Goal: Task Accomplishment & Management: Complete application form

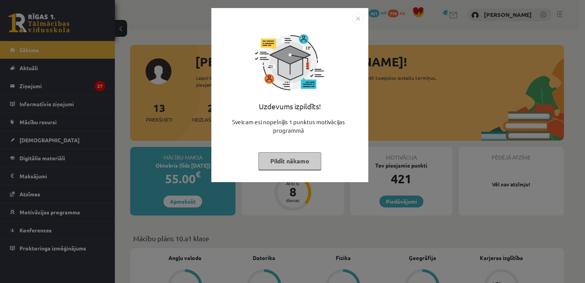
click at [272, 156] on button "Pildīt nākamo" at bounding box center [290, 161] width 63 height 18
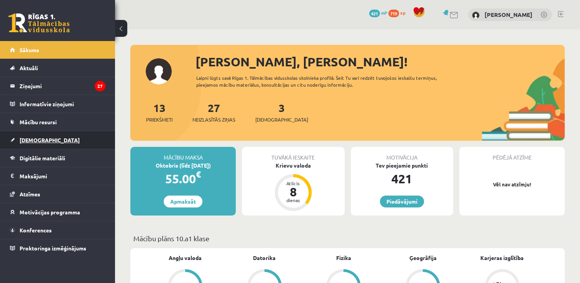
click at [49, 131] on link "[DEMOGRAPHIC_DATA]" at bounding box center [57, 140] width 95 height 18
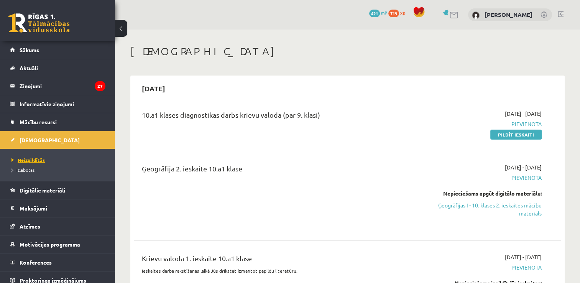
click at [33, 157] on span "Neizpildītās" at bounding box center [27, 160] width 33 height 6
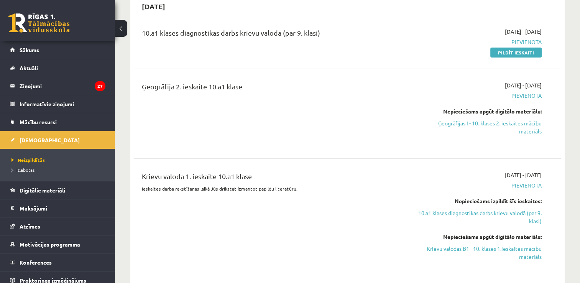
scroll to position [69, 0]
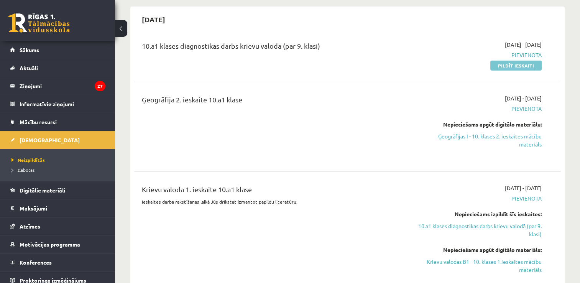
click at [494, 65] on link "Pildīt ieskaiti" at bounding box center [515, 66] width 51 height 10
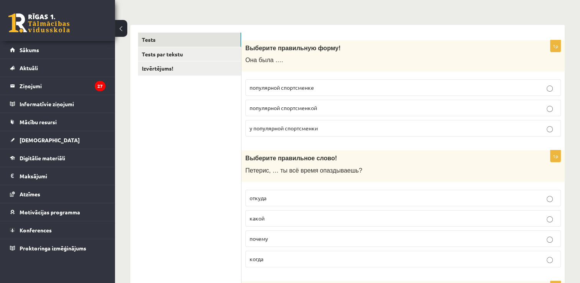
scroll to position [102, 0]
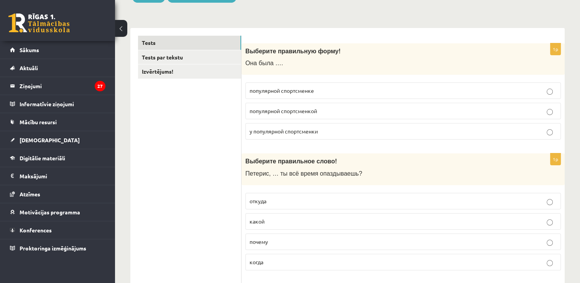
click at [280, 111] on span "популярной спортсменкой" at bounding box center [282, 110] width 67 height 7
click at [265, 240] on span "почему" at bounding box center [258, 241] width 18 height 7
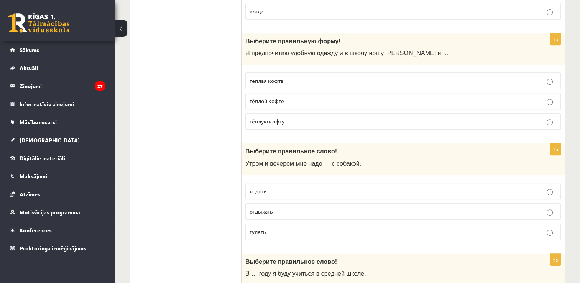
scroll to position [346, 0]
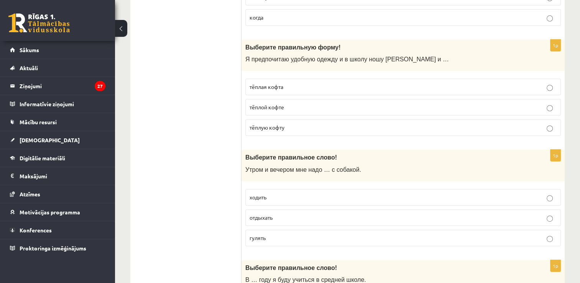
click at [290, 127] on p "тёплую кофту" at bounding box center [402, 127] width 307 height 8
click at [256, 235] on span "гулять" at bounding box center [257, 237] width 16 height 7
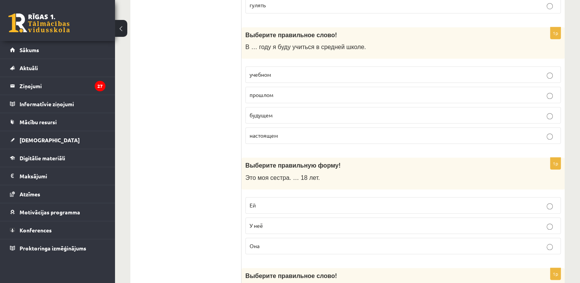
scroll to position [582, 0]
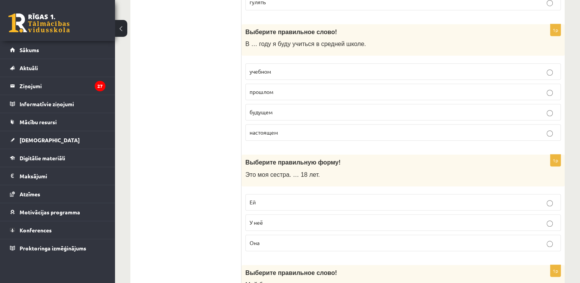
click at [295, 108] on p "будущем" at bounding box center [402, 112] width 307 height 8
click at [261, 199] on p "Ей" at bounding box center [402, 202] width 307 height 8
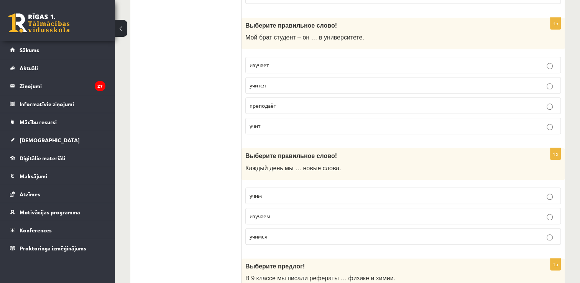
scroll to position [832, 0]
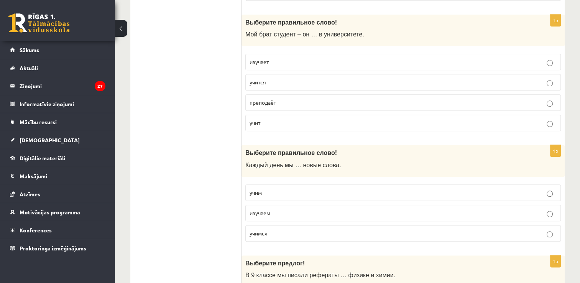
click at [337, 74] on label "учится" at bounding box center [402, 82] width 315 height 16
click at [269, 184] on label "учим" at bounding box center [402, 192] width 315 height 16
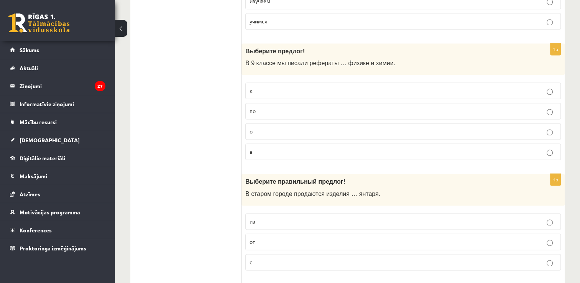
scroll to position [1062, 0]
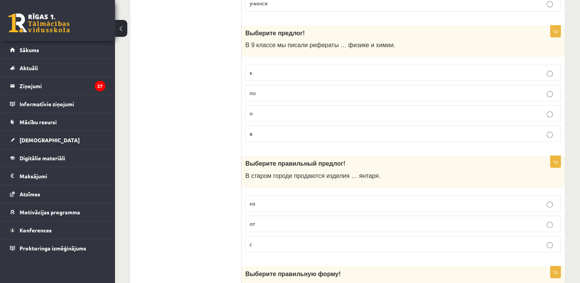
click at [470, 89] on p "по" at bounding box center [402, 93] width 307 height 8
click at [386, 199] on p "из" at bounding box center [402, 203] width 307 height 8
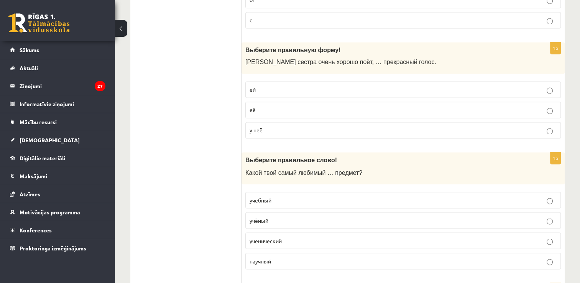
scroll to position [1294, 0]
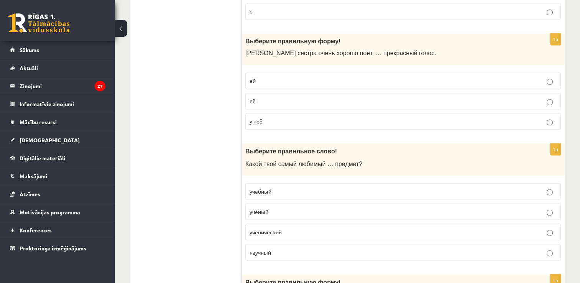
click at [354, 118] on p "у неё" at bounding box center [402, 121] width 307 height 8
click at [289, 203] on label "учёный" at bounding box center [402, 211] width 315 height 16
click at [282, 187] on p "учебный" at bounding box center [402, 191] width 307 height 8
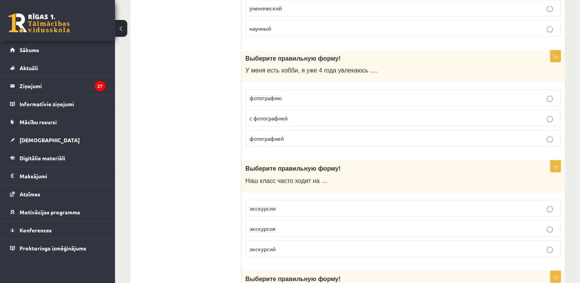
scroll to position [1526, 0]
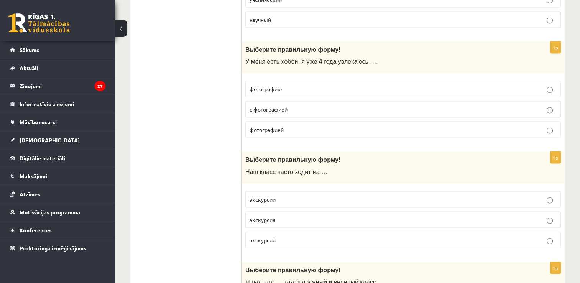
click at [306, 126] on p "фотографией" at bounding box center [402, 130] width 307 height 8
click at [284, 195] on p "экскурсии" at bounding box center [402, 199] width 307 height 8
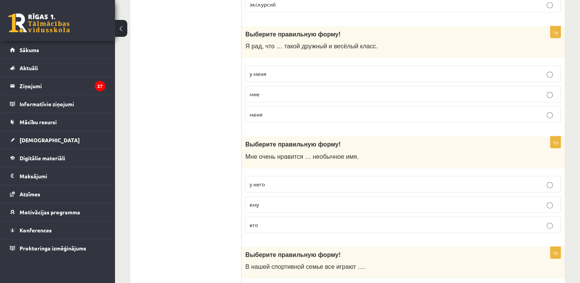
scroll to position [1765, 0]
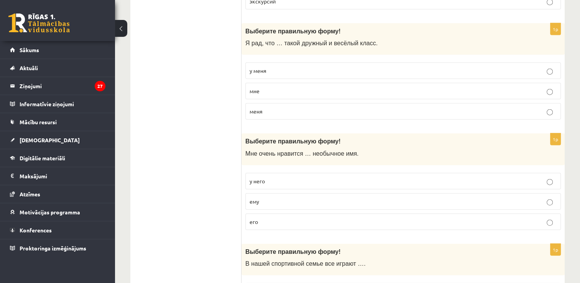
click at [477, 67] on p "у меня" at bounding box center [402, 71] width 307 height 8
click at [379, 218] on p "его" at bounding box center [402, 222] width 307 height 8
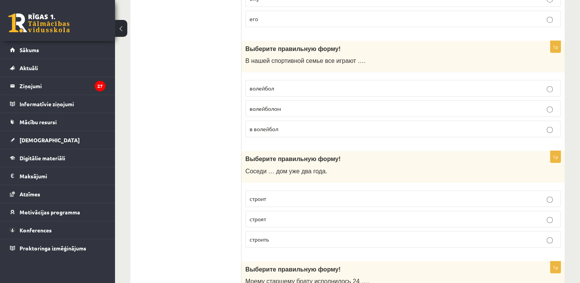
scroll to position [1980, 0]
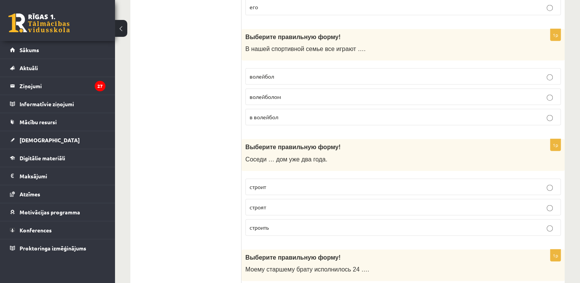
click at [332, 99] on fieldset "волейбол волейболом в волейбол" at bounding box center [402, 95] width 315 height 63
click at [331, 113] on p "в волейбол" at bounding box center [402, 117] width 307 height 8
click at [321, 68] on label "волейбол" at bounding box center [402, 76] width 315 height 16
click at [280, 203] on p "строят" at bounding box center [402, 207] width 307 height 8
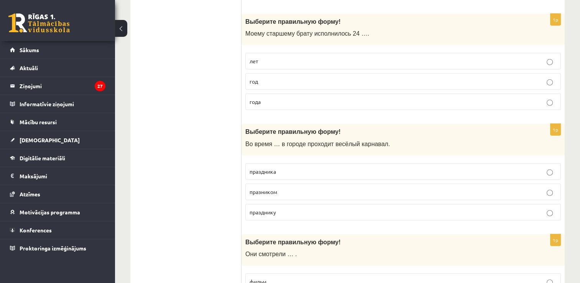
scroll to position [2218, 0]
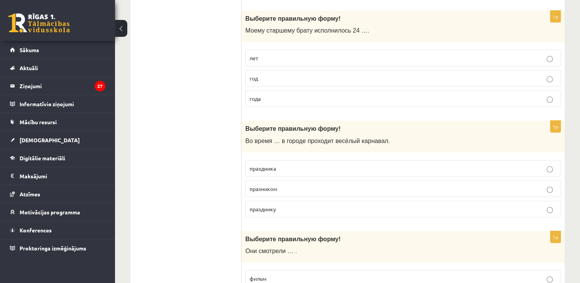
click at [280, 95] on p "года" at bounding box center [402, 99] width 307 height 8
click at [271, 165] on span "праздника" at bounding box center [262, 168] width 26 height 7
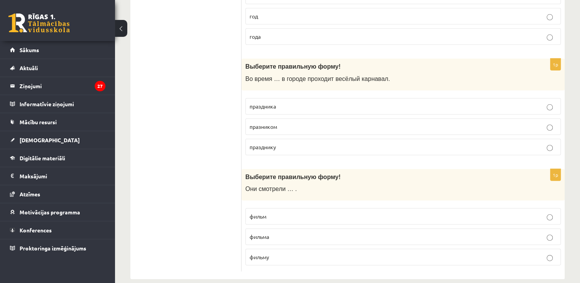
click at [288, 212] on p "фильм" at bounding box center [402, 216] width 307 height 8
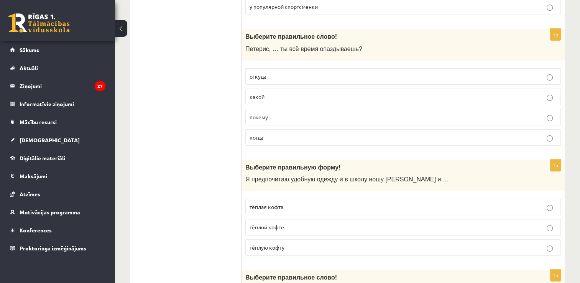
scroll to position [0, 0]
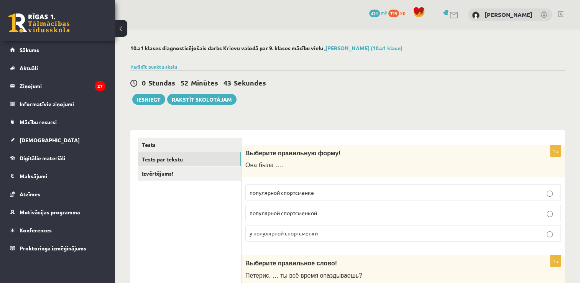
click at [188, 155] on link "Tests par tekstu" at bounding box center [189, 159] width 103 height 14
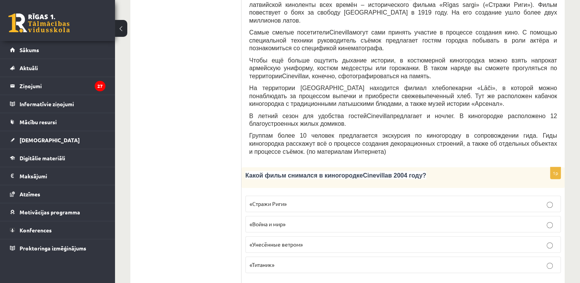
scroll to position [273, 0]
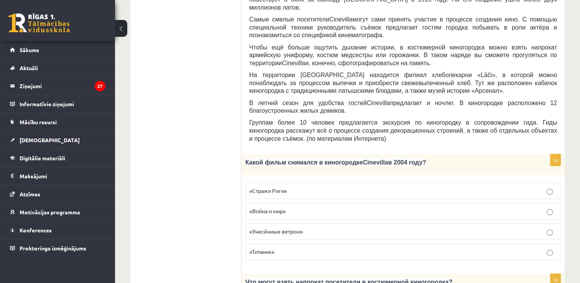
click at [380, 187] on p "«Стражи Риги»" at bounding box center [402, 191] width 307 height 8
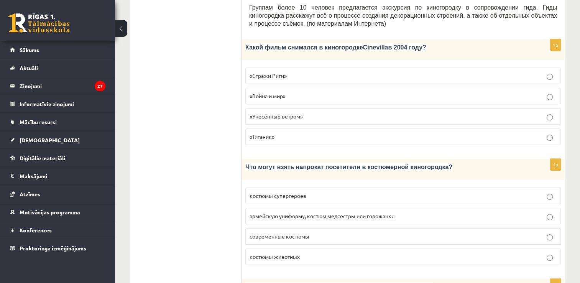
scroll to position [391, 0]
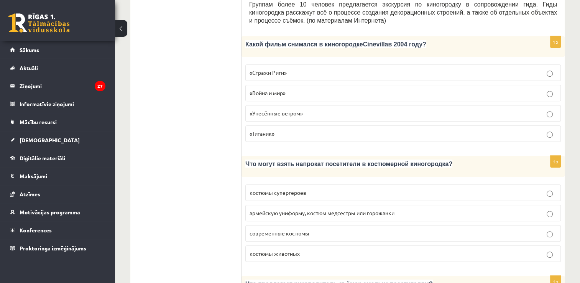
click at [341, 209] on span "армейскую униформу, костюм медсестры или горожанки" at bounding box center [321, 212] width 145 height 7
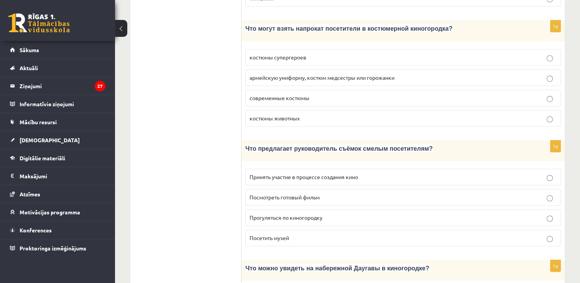
scroll to position [527, 0]
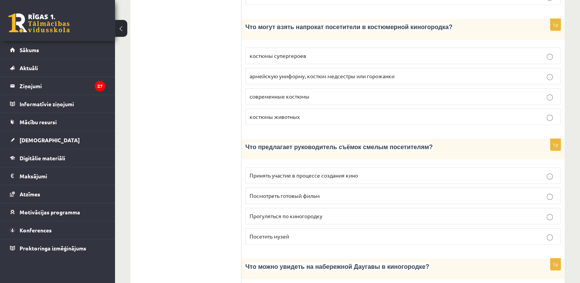
click at [443, 171] on p "Принять участие в процессе создания кино" at bounding box center [402, 175] width 307 height 8
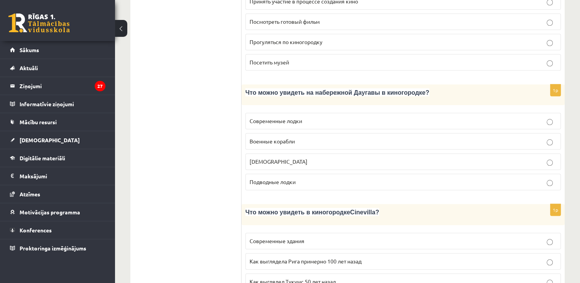
scroll to position [703, 0]
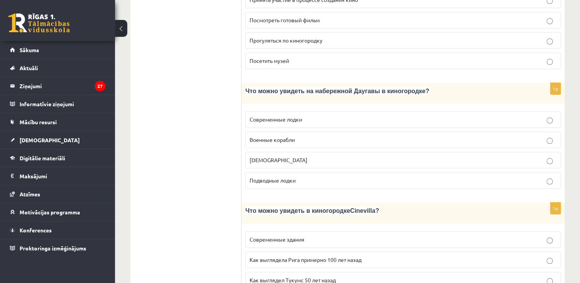
click at [386, 156] on p "Кораблики" at bounding box center [402, 160] width 307 height 8
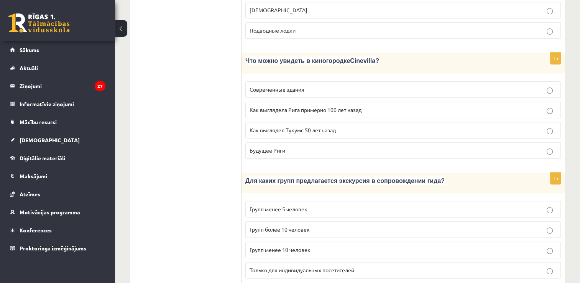
scroll to position [860, 0]
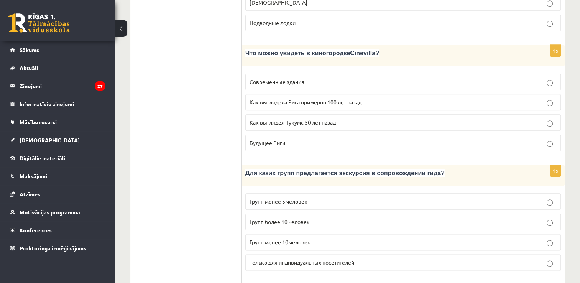
click at [362, 98] on p "Как выглядела Рига примерно 100 лет назад" at bounding box center [402, 102] width 307 height 8
click at [284, 218] on span "Групп более 10 человек" at bounding box center [279, 221] width 60 height 7
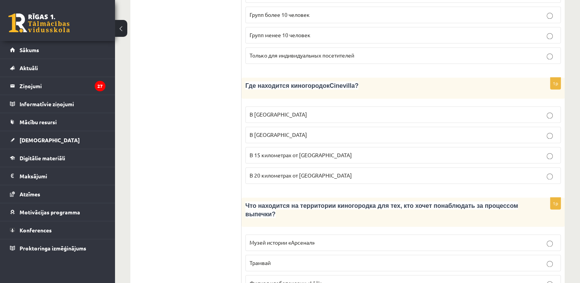
scroll to position [1071, 0]
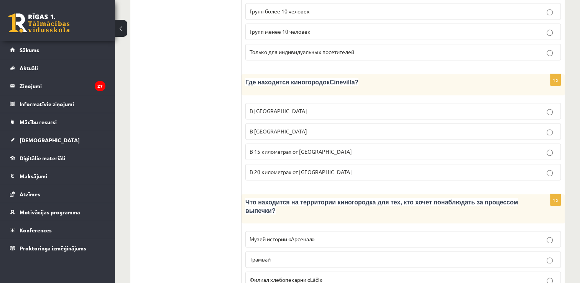
click at [441, 147] on p "В 15 километрах от Тукумса" at bounding box center [402, 151] width 307 height 8
click at [379, 275] on p "Филиал хлебопекарни «Lāči»" at bounding box center [402, 279] width 307 height 8
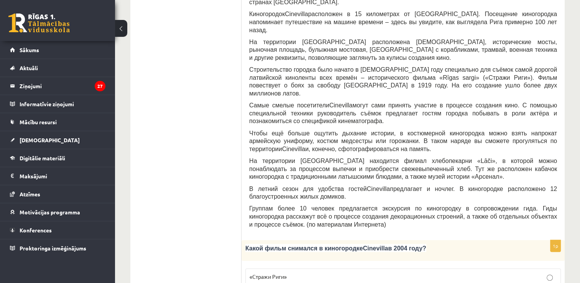
scroll to position [0, 0]
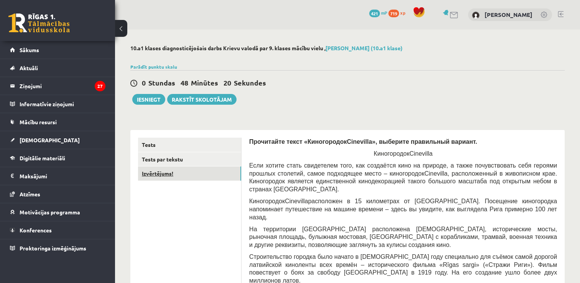
click at [155, 175] on link "Izvērtējums!" at bounding box center [189, 173] width 103 height 14
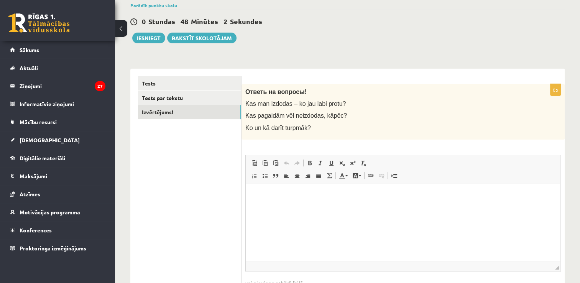
scroll to position [66, 0]
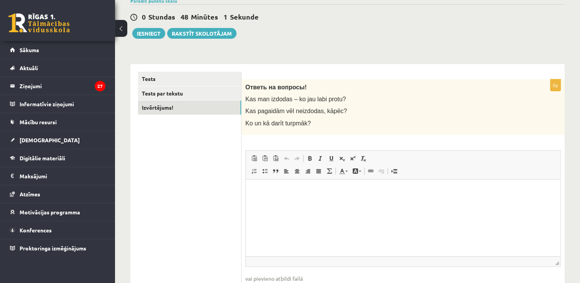
click at [492, 202] on html at bounding box center [403, 190] width 314 height 23
click at [158, 34] on button "Iesniegt" at bounding box center [148, 33] width 33 height 11
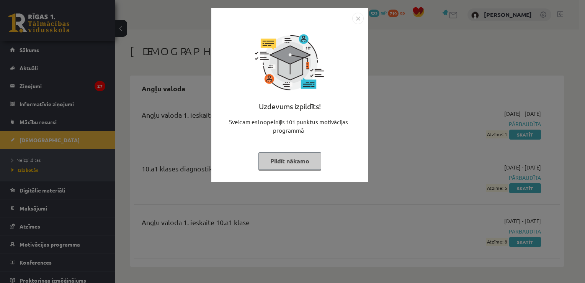
click at [267, 162] on button "Pildīt nākamo" at bounding box center [290, 161] width 63 height 18
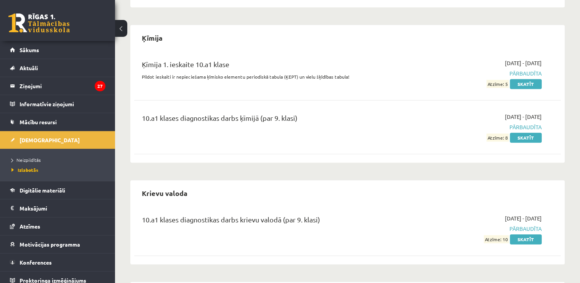
scroll to position [853, 0]
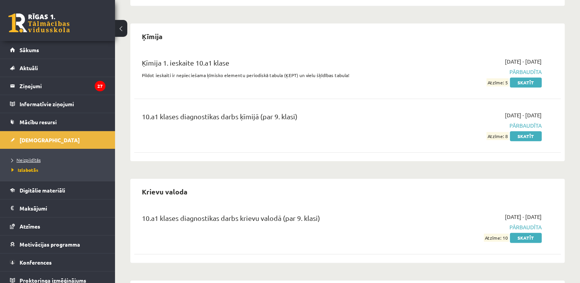
click at [38, 157] on span "Neizpildītās" at bounding box center [25, 160] width 29 height 6
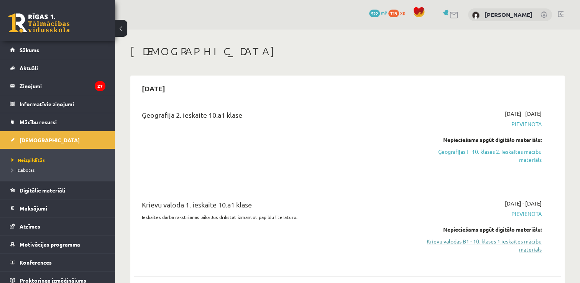
click at [495, 244] on link "Krievu valodas B1 - 10. klases 1.ieskaites mācību materiāls" at bounding box center [479, 245] width 126 height 16
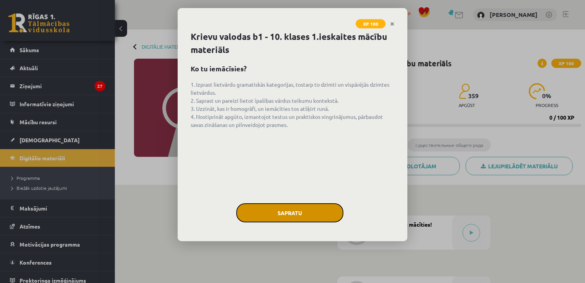
click at [309, 206] on button "Sapratu" at bounding box center [289, 212] width 107 height 19
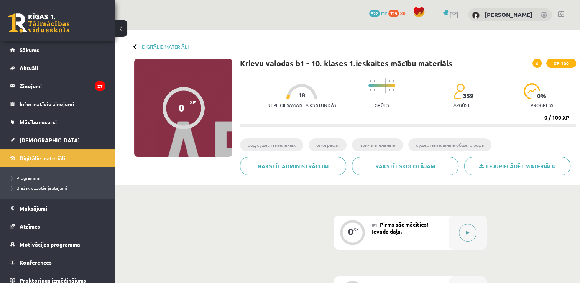
click at [465, 234] on button at bounding box center [468, 233] width 18 height 18
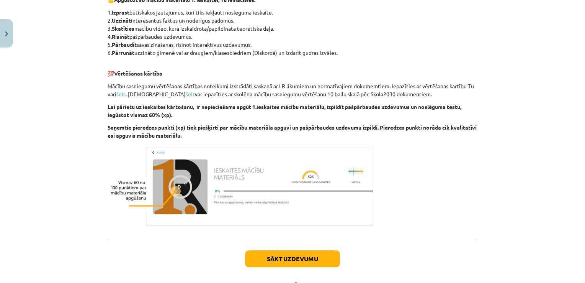
scroll to position [432, 0]
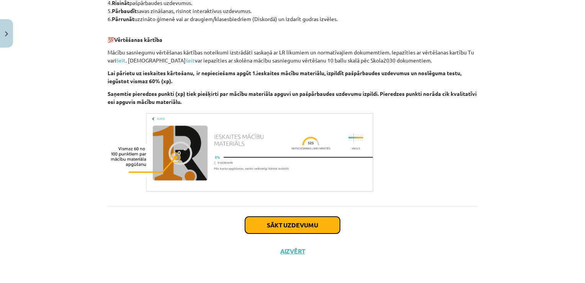
click at [317, 223] on button "Sākt uzdevumu" at bounding box center [292, 224] width 95 height 17
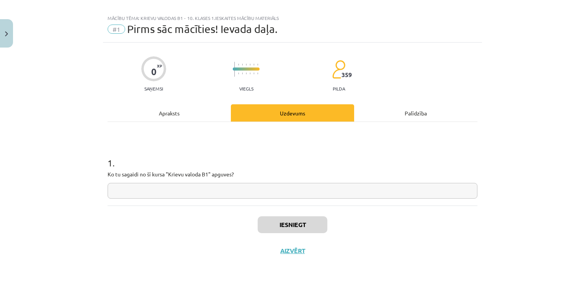
scroll to position [8, 0]
click at [259, 198] on div "1 . Ko tu sagaidi no šī kursa "Krievu valoda B1" apguves?" at bounding box center [293, 165] width 370 height 84
click at [258, 197] on input "text" at bounding box center [293, 191] width 370 height 16
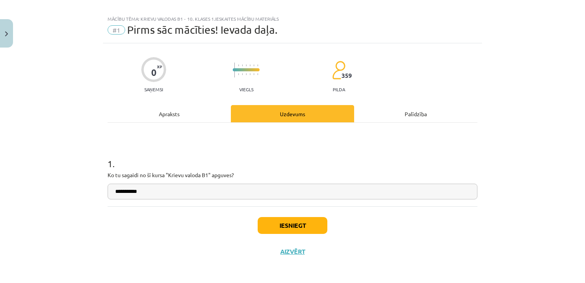
type input "**********"
click at [275, 223] on button "Iesniegt" at bounding box center [293, 225] width 70 height 17
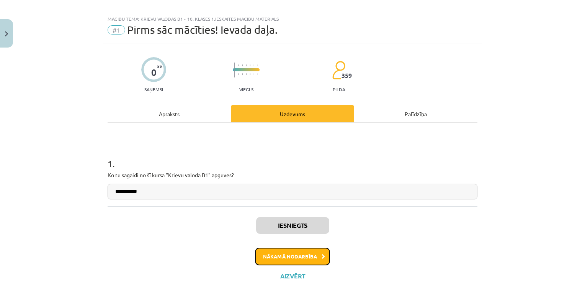
click at [285, 258] on button "Nākamā nodarbība" at bounding box center [292, 256] width 75 height 18
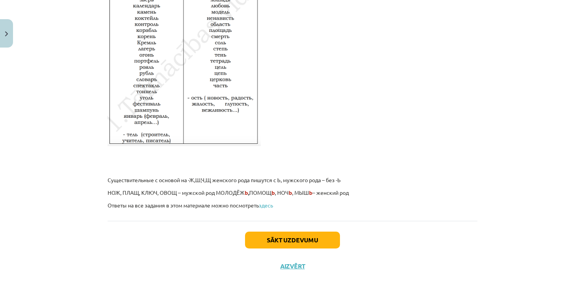
scroll to position [1303, 0]
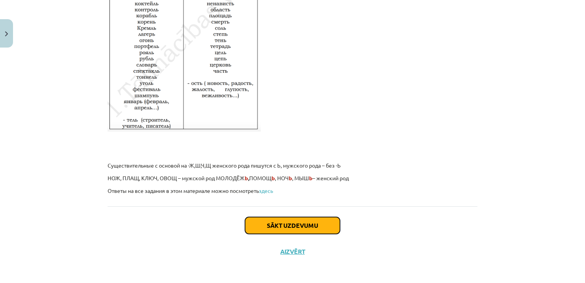
click at [320, 230] on button "Sākt uzdevumu" at bounding box center [292, 225] width 95 height 17
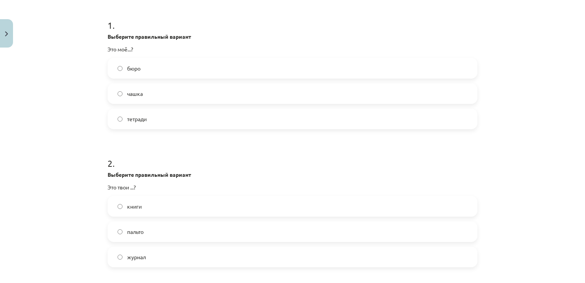
scroll to position [147, 0]
click at [385, 63] on label "бюро" at bounding box center [292, 66] width 368 height 19
click at [234, 205] on label "книги" at bounding box center [292, 204] width 368 height 19
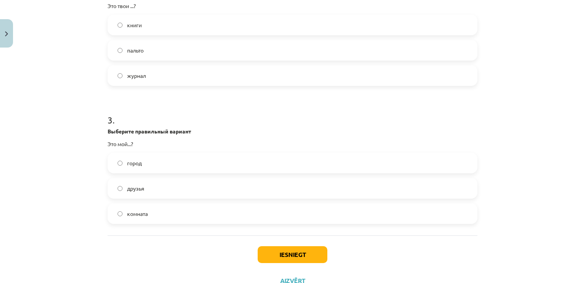
scroll to position [357, 0]
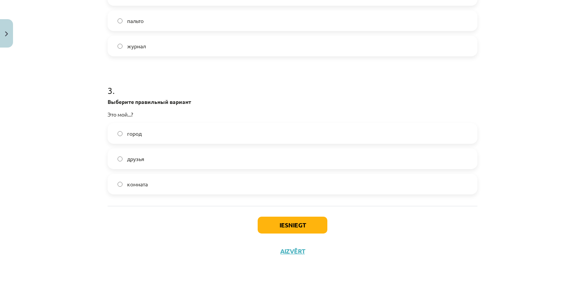
click at [302, 134] on label "город" at bounding box center [292, 133] width 368 height 19
click at [284, 220] on button "Iesniegt" at bounding box center [293, 224] width 70 height 17
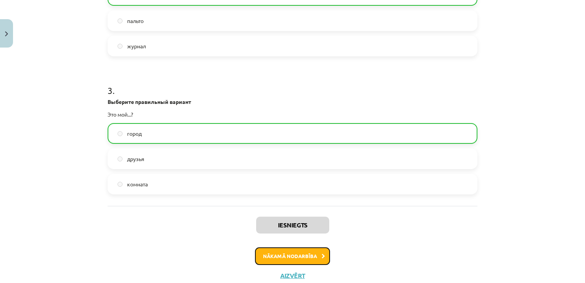
click at [300, 258] on button "Nākamā nodarbība" at bounding box center [292, 256] width 75 height 18
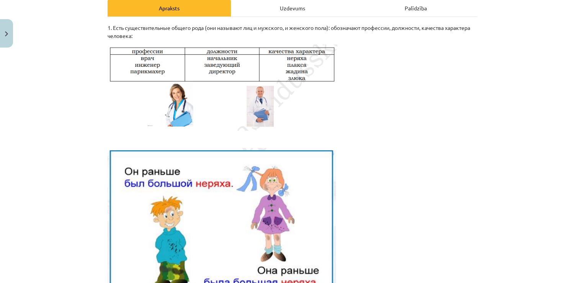
scroll to position [241, 0]
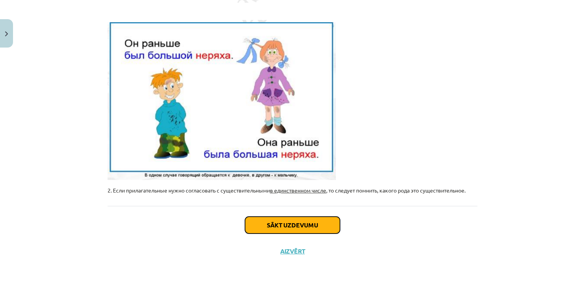
click at [331, 220] on button "Sākt uzdevumu" at bounding box center [292, 224] width 95 height 17
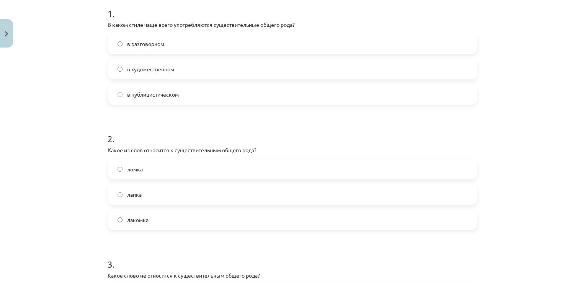
scroll to position [160, 0]
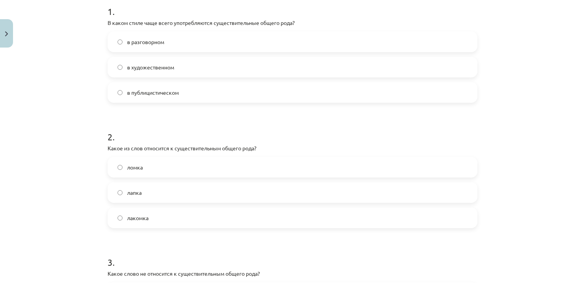
click at [216, 38] on label "в разговорном" at bounding box center [292, 41] width 368 height 19
click at [141, 197] on label "лапка" at bounding box center [292, 192] width 368 height 19
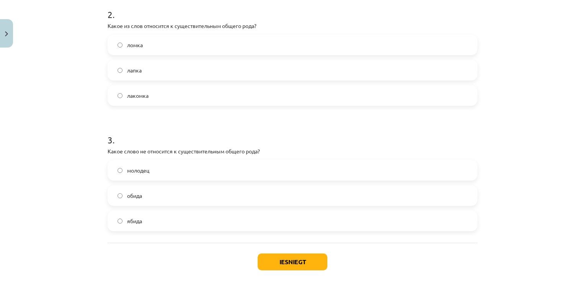
scroll to position [285, 0]
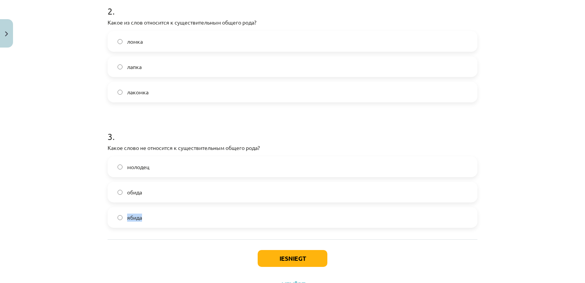
drag, startPoint x: 437, startPoint y: 204, endPoint x: 434, endPoint y: 197, distance: 8.1
click at [434, 197] on div "молодец обида ябида" at bounding box center [293, 191] width 370 height 71
click at [434, 197] on label "обида" at bounding box center [292, 191] width 368 height 19
click at [311, 261] on button "Iesniegt" at bounding box center [293, 258] width 70 height 17
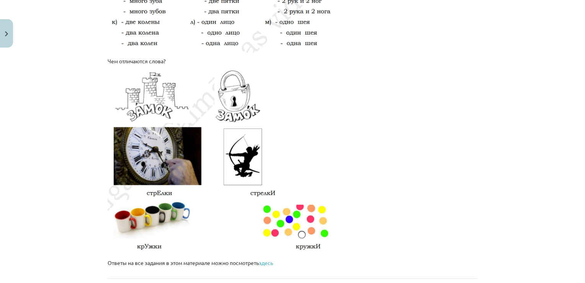
scroll to position [1313, 0]
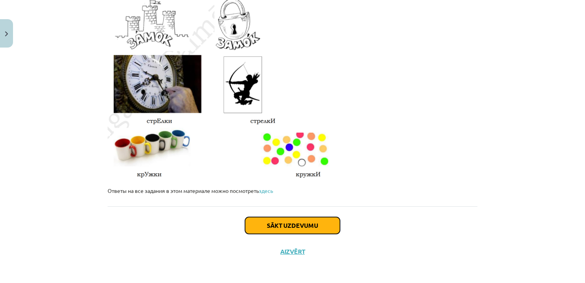
click at [303, 221] on button "Sākt uzdevumu" at bounding box center [292, 225] width 95 height 17
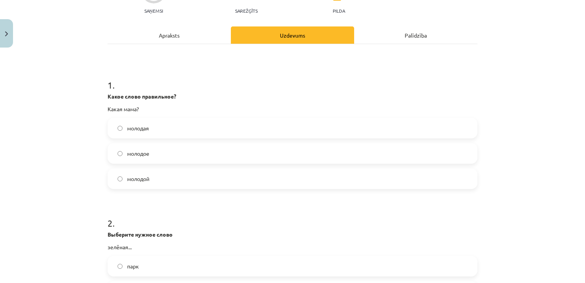
scroll to position [92, 0]
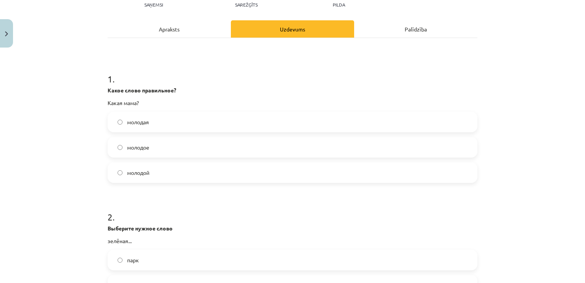
click at [429, 122] on label "молодая" at bounding box center [292, 121] width 368 height 19
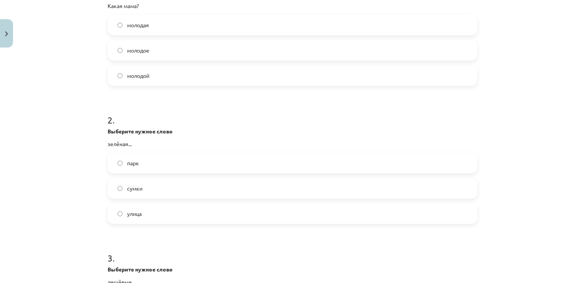
scroll to position [193, 0]
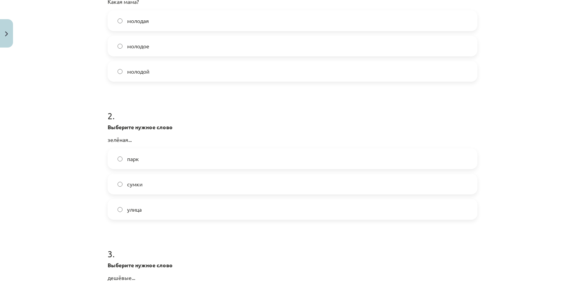
click at [350, 215] on label "улица" at bounding box center [292, 209] width 368 height 19
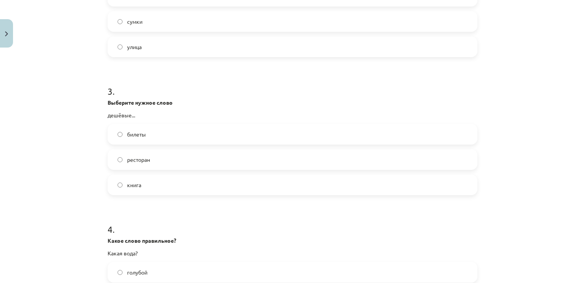
scroll to position [362, 0]
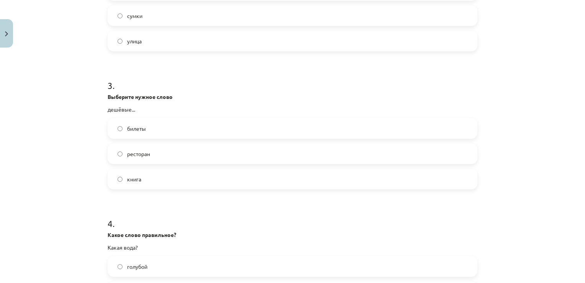
click at [202, 124] on label "билеты" at bounding box center [292, 128] width 368 height 19
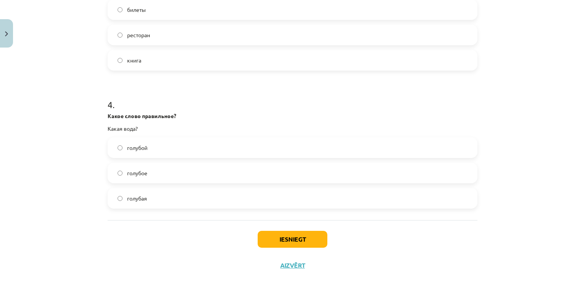
scroll to position [481, 0]
click at [211, 199] on label "голубая" at bounding box center [292, 197] width 368 height 19
click at [267, 237] on button "Iesniegt" at bounding box center [293, 238] width 70 height 17
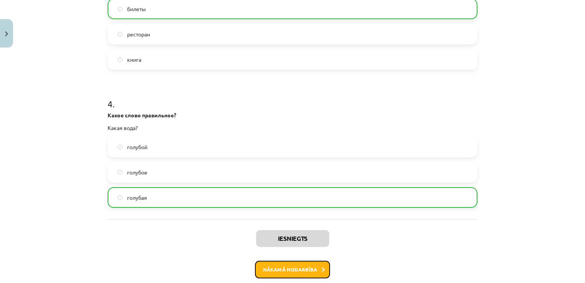
click at [278, 275] on button "Nākamā nodarbība" at bounding box center [292, 269] width 75 height 18
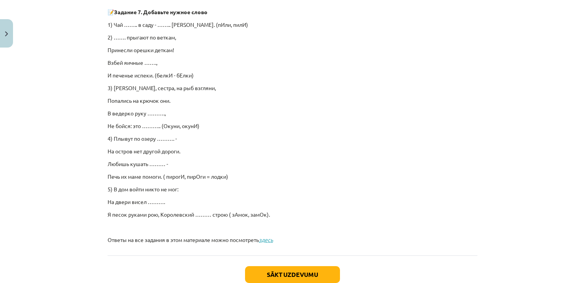
scroll to position [536, 0]
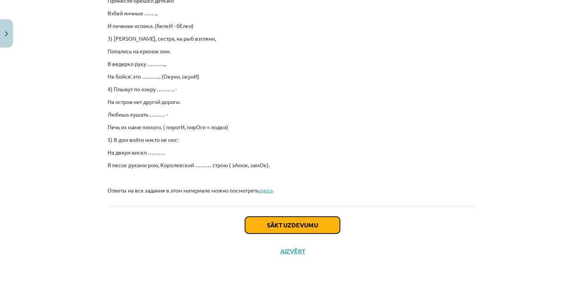
click at [330, 229] on button "Sākt uzdevumu" at bounding box center [292, 224] width 95 height 17
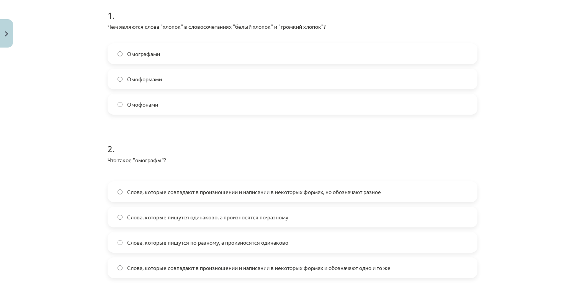
scroll to position [156, 0]
click at [237, 74] on label "Омоформами" at bounding box center [292, 78] width 368 height 19
click at [389, 253] on div "Слова, которые совпадают в произношении и написании в некоторых формах, но обоз…" at bounding box center [293, 229] width 370 height 97
click at [383, 243] on label "Слова, которые пишутся по-разному, а произносятся одинаково" at bounding box center [292, 241] width 368 height 19
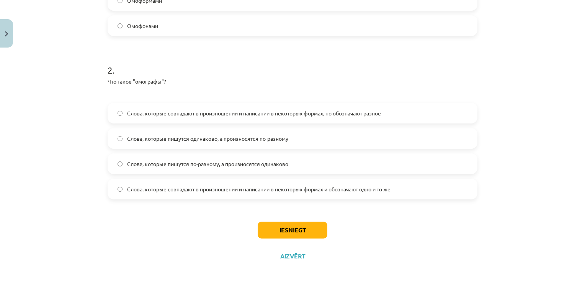
scroll to position [239, 0]
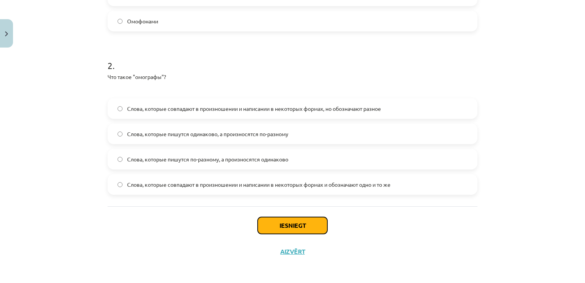
click at [267, 223] on button "Iesniegt" at bounding box center [293, 225] width 70 height 17
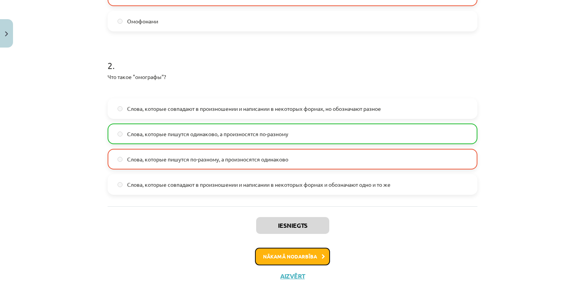
click at [267, 257] on button "Nākamā nodarbība" at bounding box center [292, 256] width 75 height 18
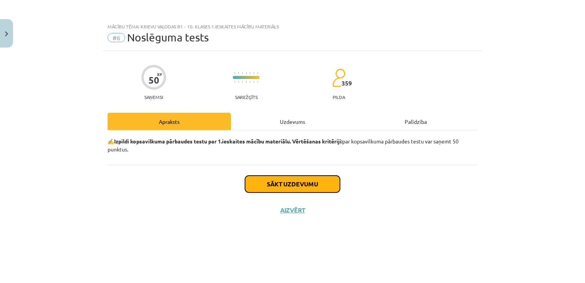
click at [282, 188] on button "Sākt uzdevumu" at bounding box center [292, 183] width 95 height 17
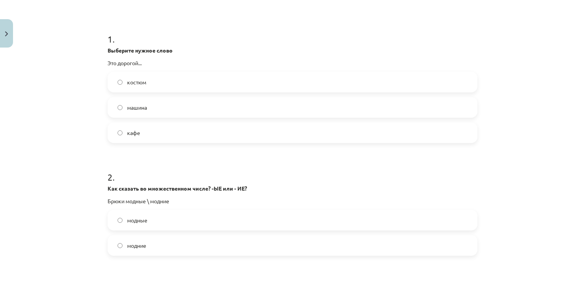
scroll to position [127, 0]
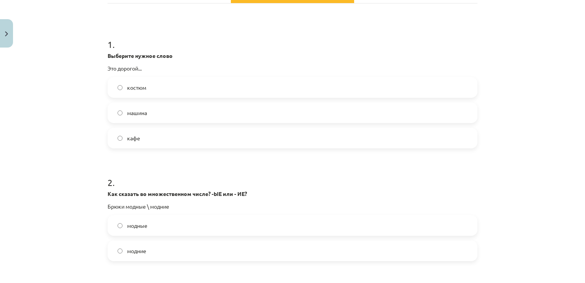
click at [195, 88] on label "костюм" at bounding box center [292, 87] width 368 height 19
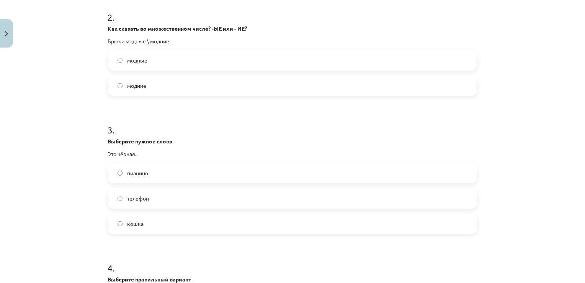
scroll to position [290, 0]
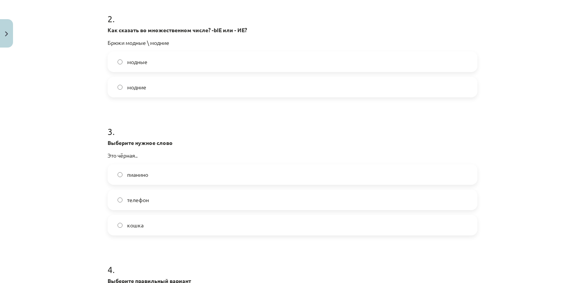
click at [200, 230] on label "кошка" at bounding box center [292, 224] width 368 height 19
click at [285, 71] on label "модные" at bounding box center [292, 61] width 368 height 19
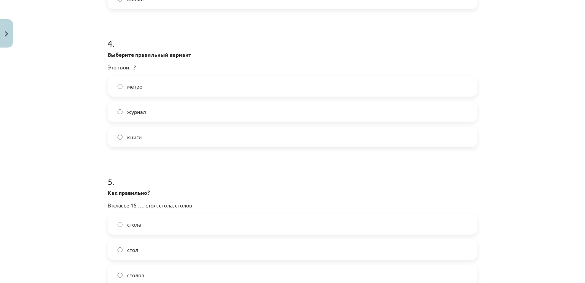
scroll to position [522, 0]
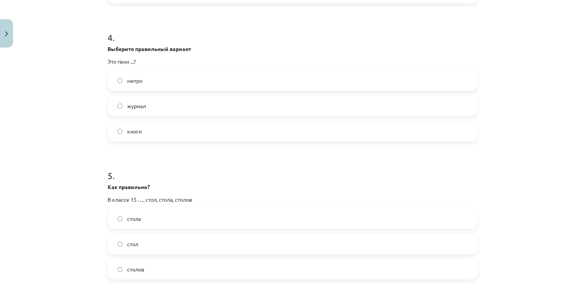
click at [249, 133] on label "книги" at bounding box center [292, 130] width 368 height 19
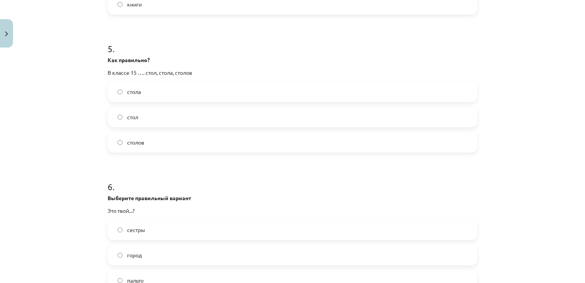
scroll to position [651, 0]
click at [254, 139] on label "столов" at bounding box center [292, 140] width 368 height 19
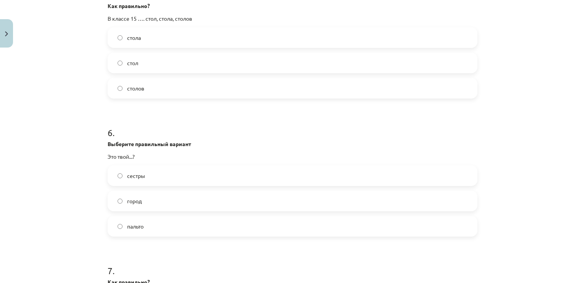
scroll to position [705, 0]
click at [299, 201] on label "город" at bounding box center [292, 198] width 368 height 19
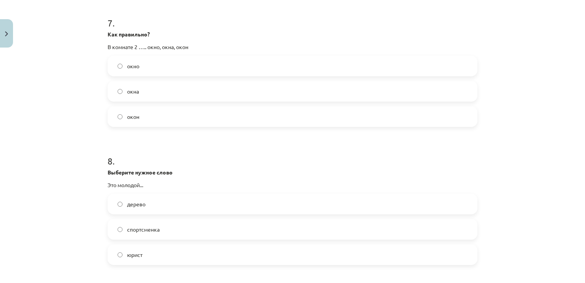
scroll to position [945, 0]
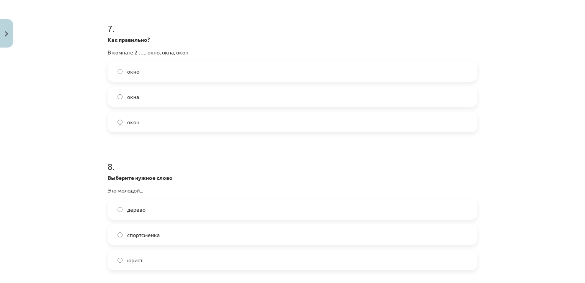
click at [416, 97] on label "окна" at bounding box center [292, 96] width 368 height 19
click at [269, 263] on label "юрист" at bounding box center [292, 259] width 368 height 19
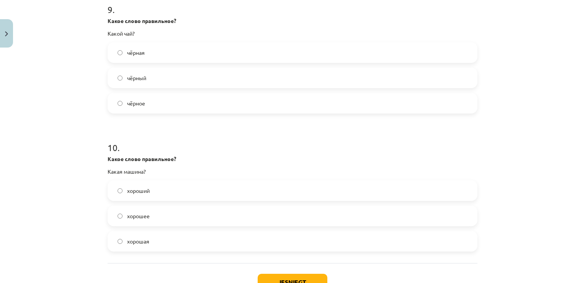
scroll to position [1243, 0]
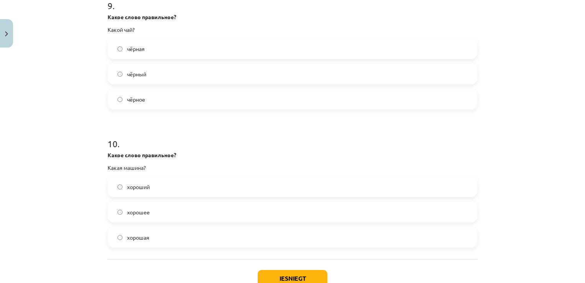
click at [210, 68] on label "чёрный" at bounding box center [292, 73] width 368 height 19
click at [143, 240] on span "хорошая" at bounding box center [138, 237] width 22 height 8
click at [268, 279] on button "Iesniegt" at bounding box center [293, 278] width 70 height 17
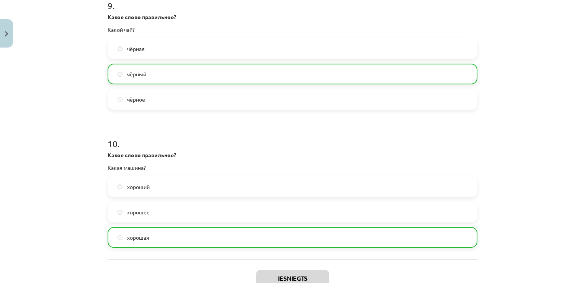
scroll to position [1321, 0]
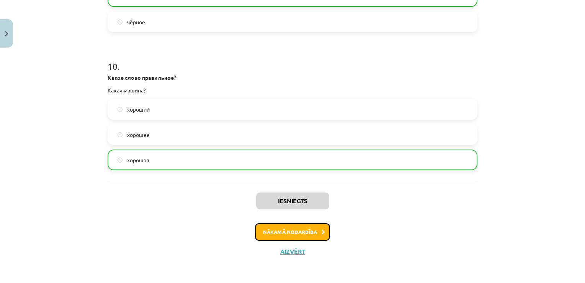
click at [322, 232] on icon at bounding box center [323, 231] width 3 height 5
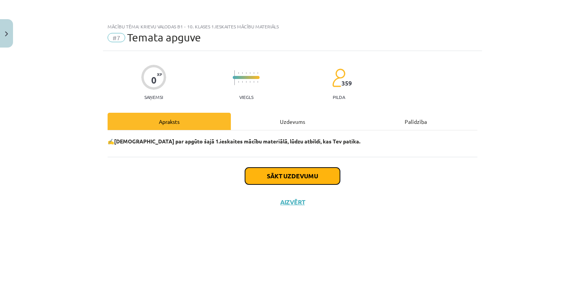
click at [305, 183] on button "Sākt uzdevumu" at bounding box center [292, 175] width 95 height 17
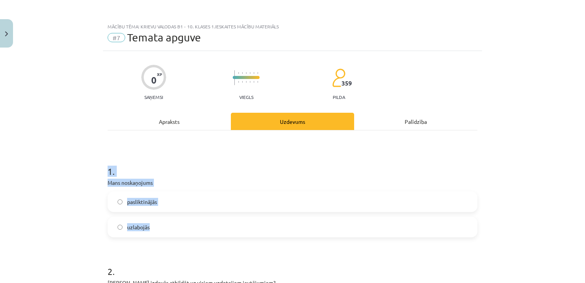
drag, startPoint x: 277, startPoint y: 220, endPoint x: 542, endPoint y: 109, distance: 288.1
click at [542, 109] on div "Mācību tēma: Krievu valodas b1 - 10. klases 1.ieskaites mācību materiāls #7 Tem…" at bounding box center [292, 141] width 585 height 283
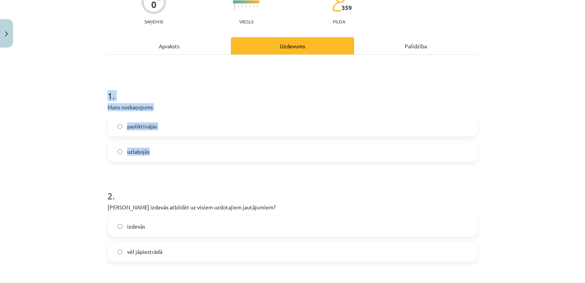
scroll to position [87, 0]
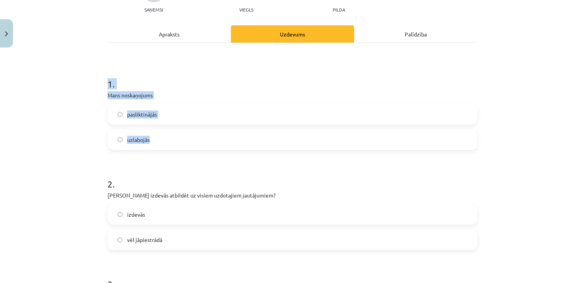
click at [439, 110] on label "pasliktinājās" at bounding box center [292, 114] width 368 height 19
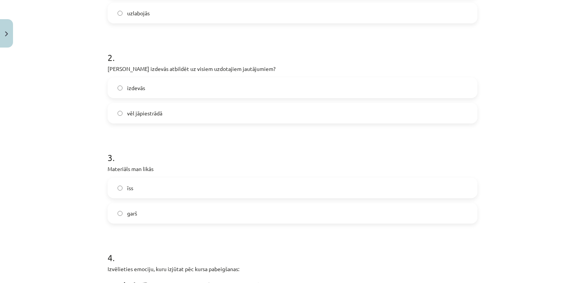
scroll to position [217, 0]
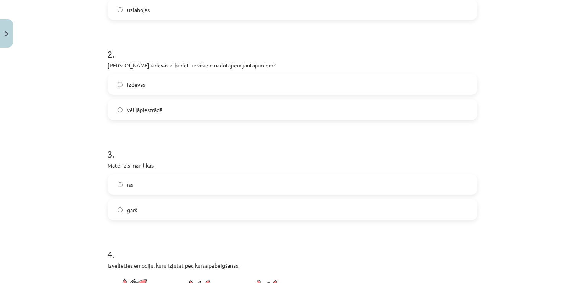
click at [277, 104] on label "vēl jāpiestrādā" at bounding box center [292, 109] width 368 height 19
click at [190, 183] on label "īss" at bounding box center [292, 184] width 368 height 19
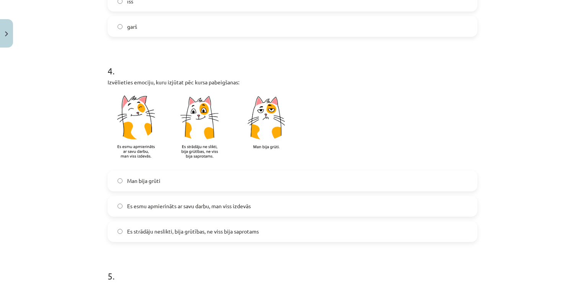
scroll to position [404, 0]
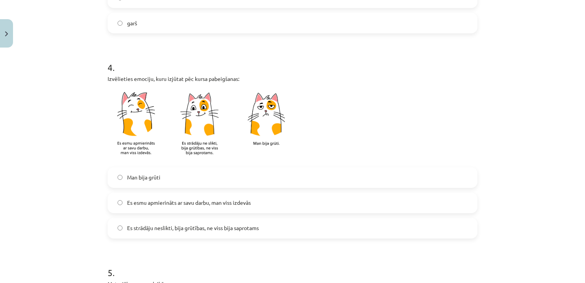
click at [267, 202] on label "Es esmu apmierināts ar savu darbu, man viss izdevās" at bounding box center [292, 202] width 368 height 19
click at [255, 229] on span "Es strādāju neslikti, bija grūtības, ne viss bija saprotams" at bounding box center [193, 228] width 132 height 8
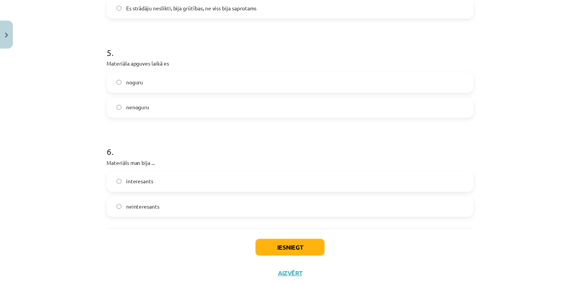
scroll to position [628, 0]
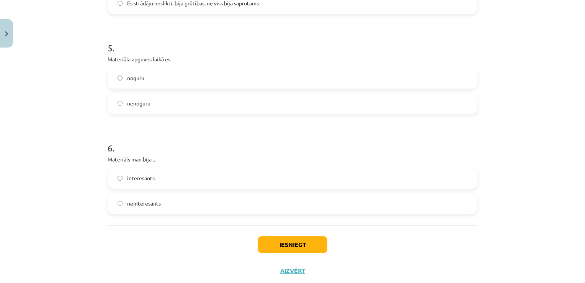
click at [356, 110] on label "nenoguru" at bounding box center [292, 103] width 368 height 19
click at [255, 177] on label "interesants" at bounding box center [292, 178] width 368 height 19
click at [264, 246] on button "Iesniegt" at bounding box center [293, 244] width 70 height 17
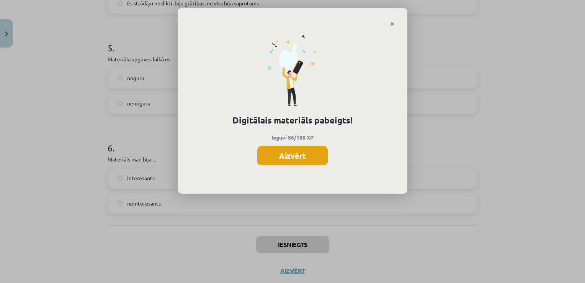
click at [311, 152] on button "Aizvērt" at bounding box center [292, 155] width 70 height 19
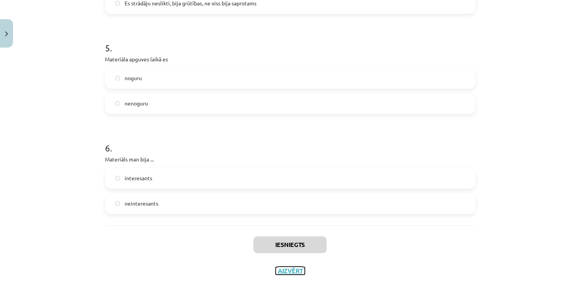
click at [277, 272] on button "Aizvērt" at bounding box center [289, 271] width 29 height 8
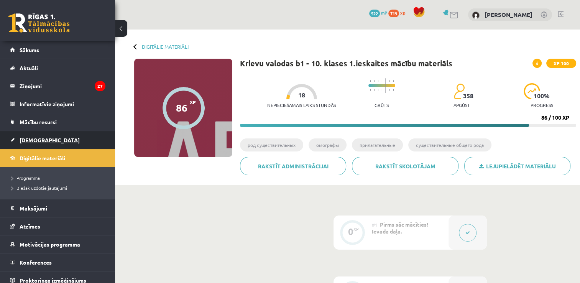
click at [35, 134] on link "[DEMOGRAPHIC_DATA]" at bounding box center [57, 140] width 95 height 18
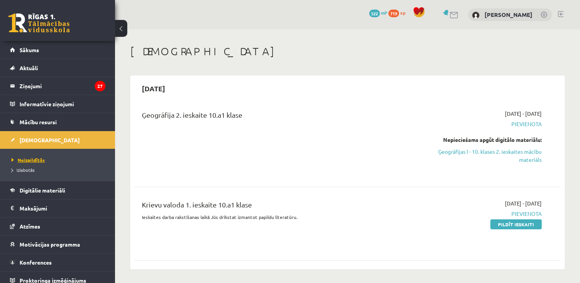
click at [34, 159] on span "Neizpildītās" at bounding box center [27, 160] width 33 height 6
click at [492, 227] on link "Pildīt ieskaiti" at bounding box center [515, 224] width 51 height 10
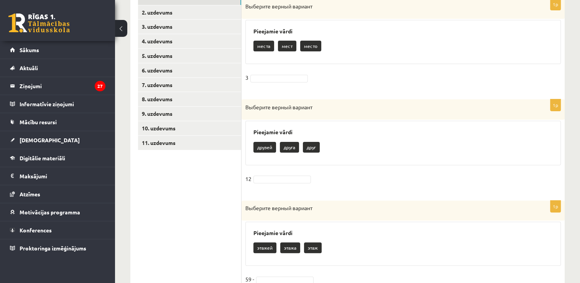
scroll to position [184, 0]
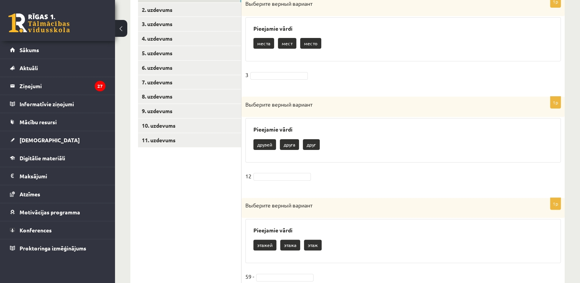
drag, startPoint x: 578, startPoint y: 108, endPoint x: 581, endPoint y: 88, distance: 20.9
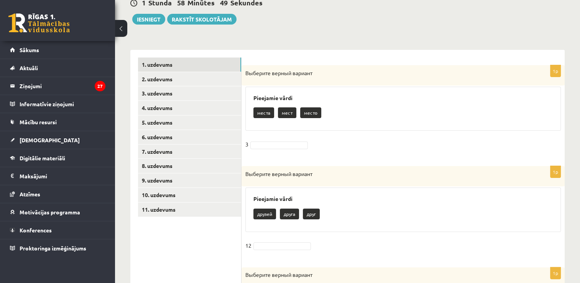
scroll to position [116, 0]
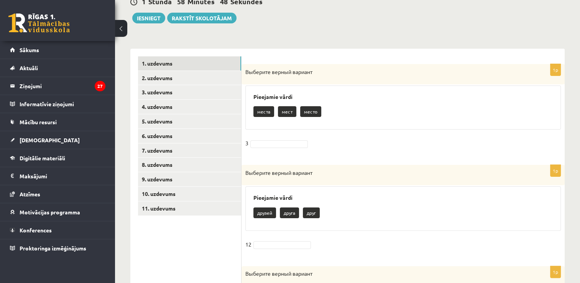
click at [150, 83] on link "2. uzdevums" at bounding box center [189, 78] width 103 height 14
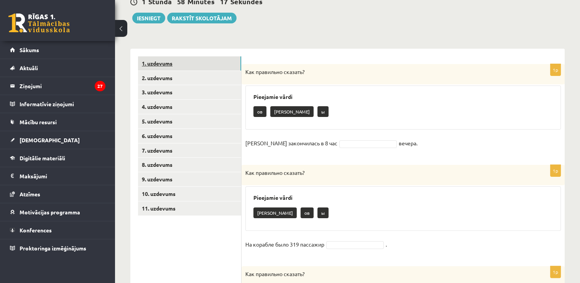
click at [198, 59] on link "1. uzdevums" at bounding box center [189, 63] width 103 height 14
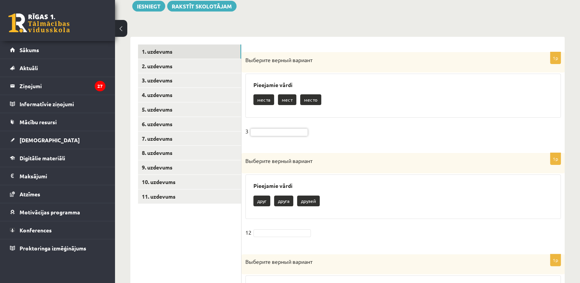
scroll to position [139, 0]
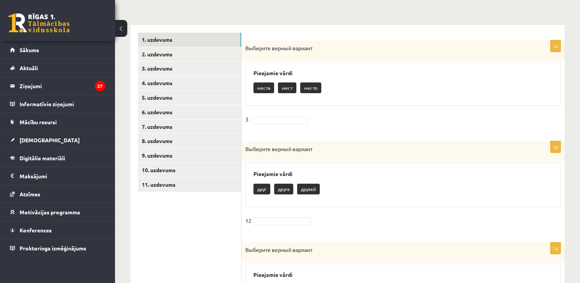
click at [313, 190] on p "друзей" at bounding box center [308, 188] width 23 height 11
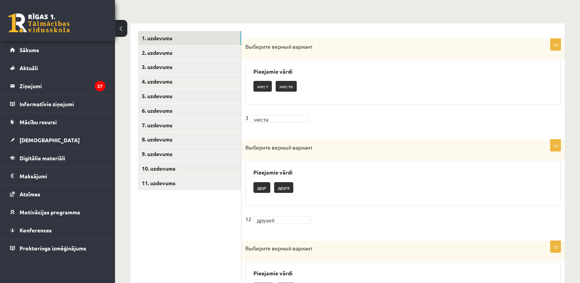
scroll to position [132, 0]
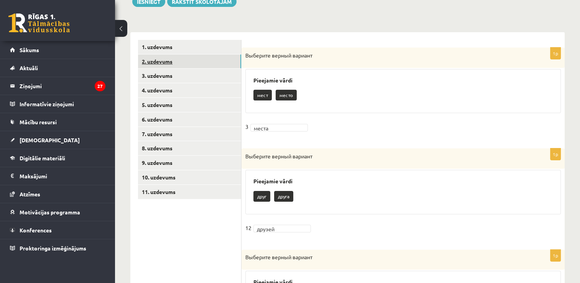
click at [231, 58] on link "2. uzdevums" at bounding box center [189, 61] width 103 height 14
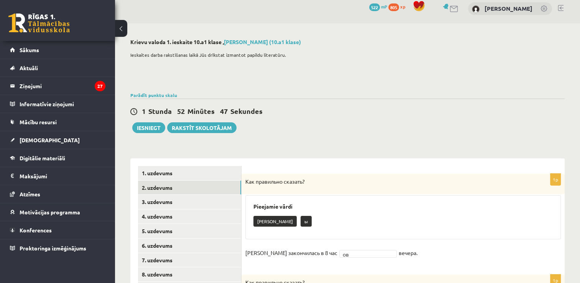
scroll to position [0, 0]
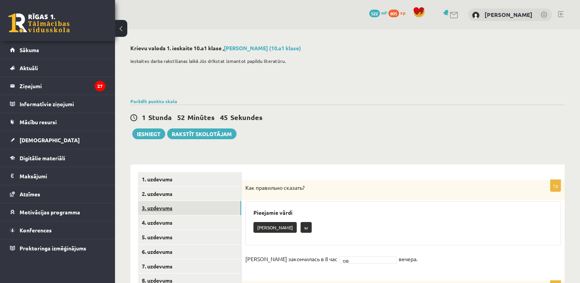
click at [149, 208] on link "3. uzdevums" at bounding box center [189, 208] width 103 height 14
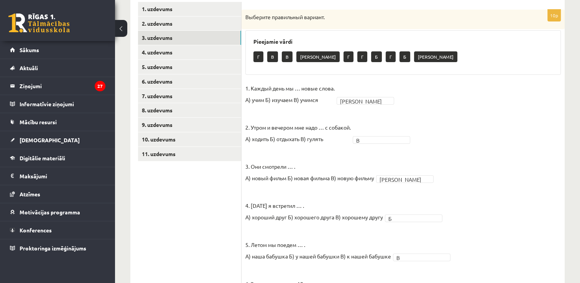
scroll to position [169, 0]
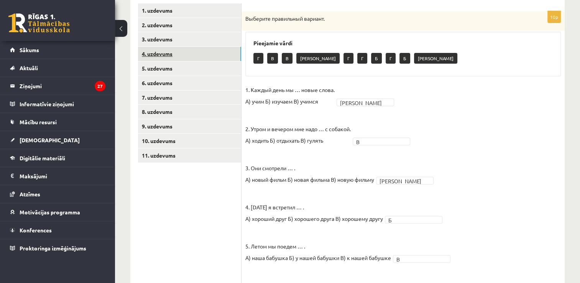
click at [172, 51] on link "4. uzdevums" at bounding box center [189, 54] width 103 height 14
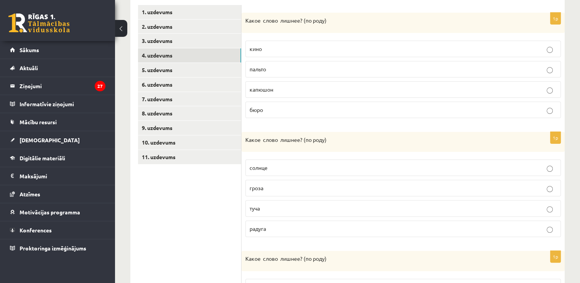
scroll to position [157, 0]
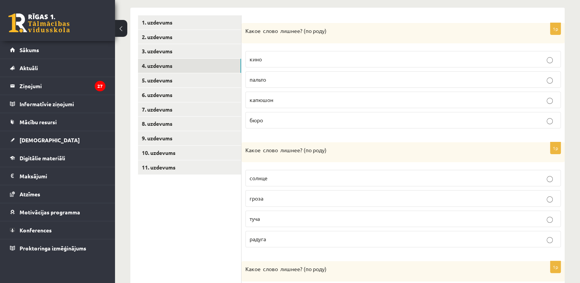
click at [376, 92] on label "капюшон" at bounding box center [402, 100] width 315 height 16
click at [310, 177] on p "солнце" at bounding box center [402, 178] width 307 height 8
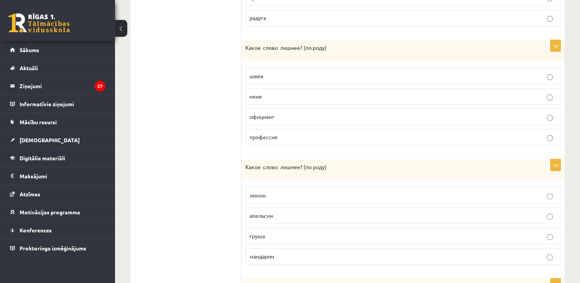
scroll to position [380, 0]
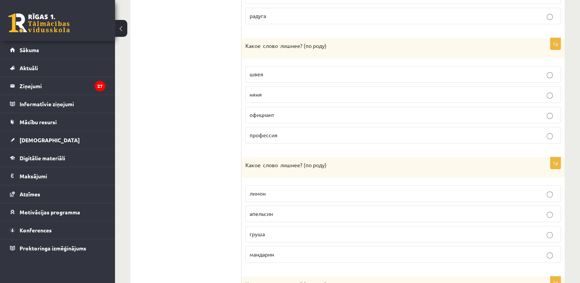
click at [366, 104] on fieldset "швея няня официант профессия" at bounding box center [402, 104] width 315 height 84
click at [365, 115] on p "официант" at bounding box center [402, 115] width 307 height 8
click at [291, 230] on p "груша" at bounding box center [402, 234] width 307 height 8
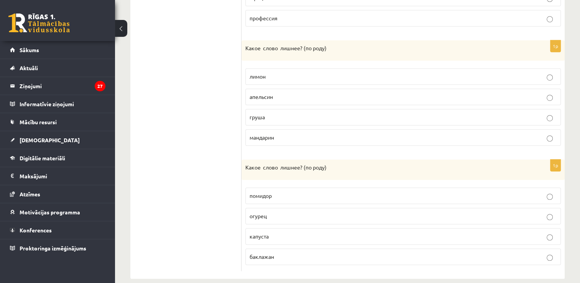
scroll to position [504, 0]
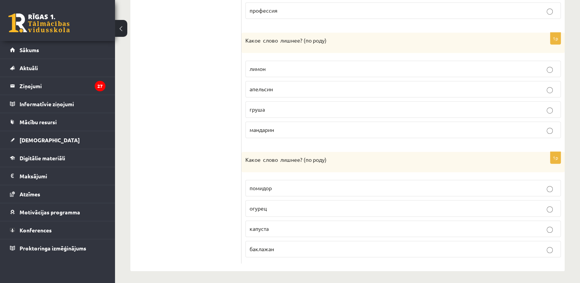
click at [303, 224] on p "капуста" at bounding box center [402, 228] width 307 height 8
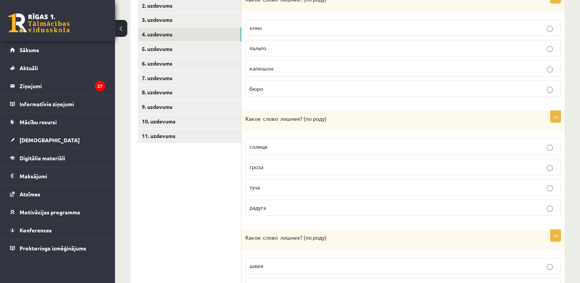
scroll to position [158, 0]
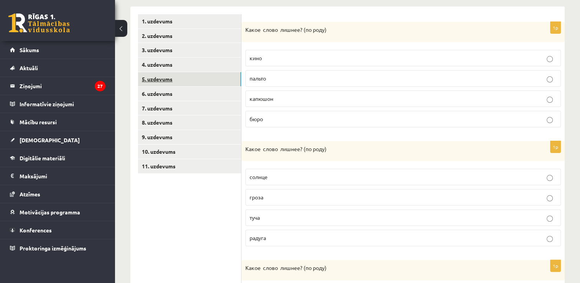
click at [196, 80] on link "5. uzdevums" at bounding box center [189, 79] width 103 height 14
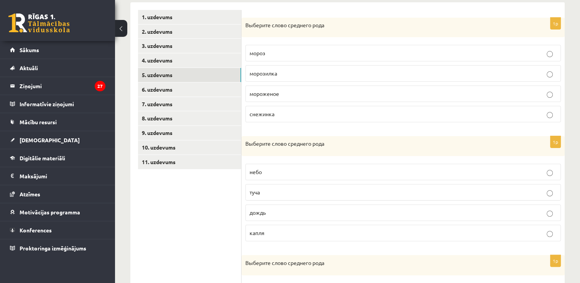
scroll to position [160, 0]
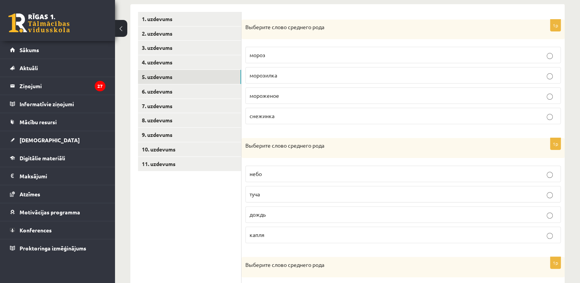
click at [375, 93] on p "мороженое" at bounding box center [402, 96] width 307 height 8
click at [292, 175] on p "небо" at bounding box center [402, 174] width 307 height 8
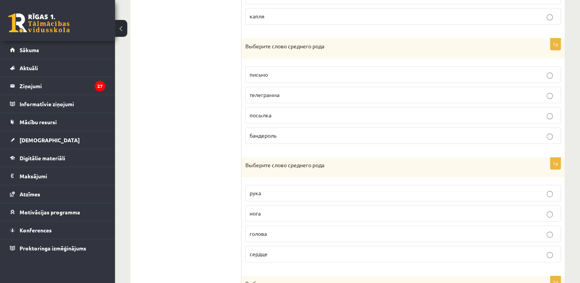
scroll to position [380, 0]
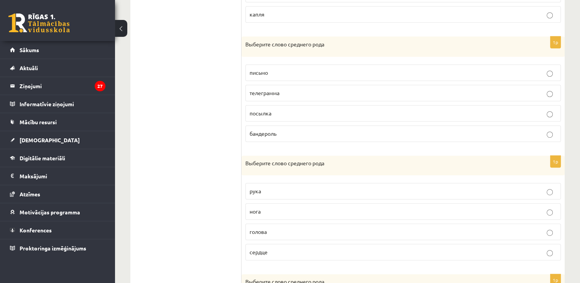
click at [323, 66] on label "письмо" at bounding box center [402, 72] width 315 height 16
click at [275, 255] on label "сердце" at bounding box center [402, 252] width 315 height 16
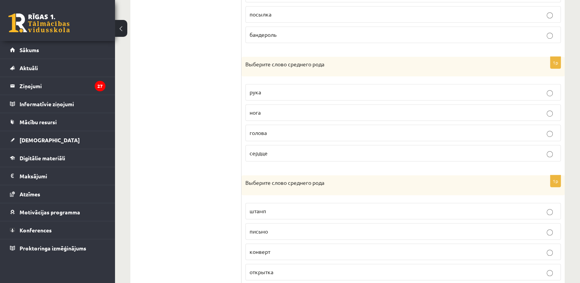
scroll to position [503, 0]
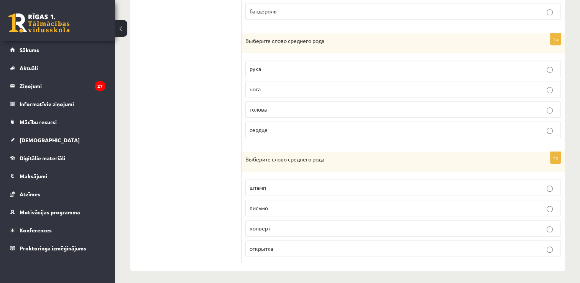
click at [367, 204] on p "письмо" at bounding box center [402, 208] width 307 height 8
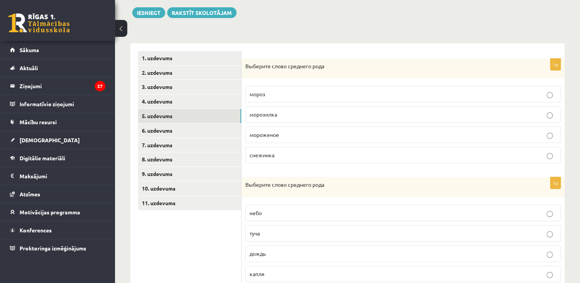
scroll to position [135, 0]
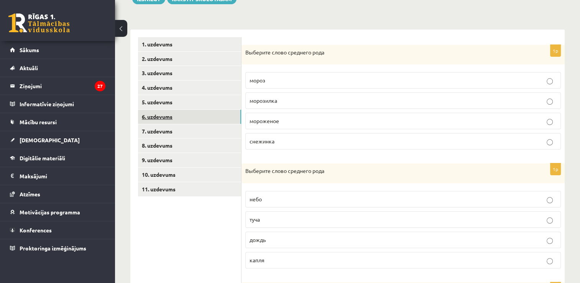
click at [155, 116] on link "6. uzdevums" at bounding box center [189, 117] width 103 height 14
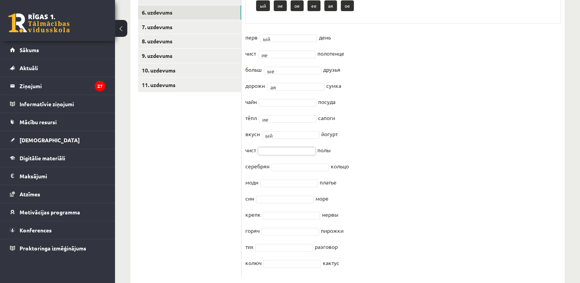
scroll to position [239, 0]
drag, startPoint x: 377, startPoint y: 110, endPoint x: 276, endPoint y: 99, distance: 101.4
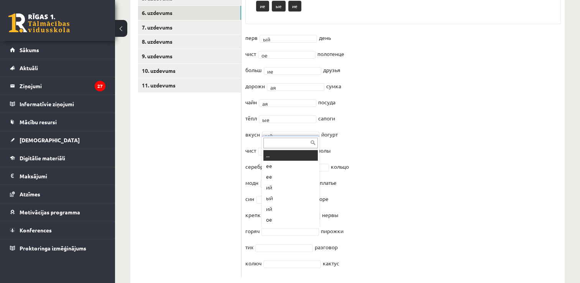
scroll to position [9, 0]
drag, startPoint x: 374, startPoint y: 210, endPoint x: 275, endPoint y: 181, distance: 102.7
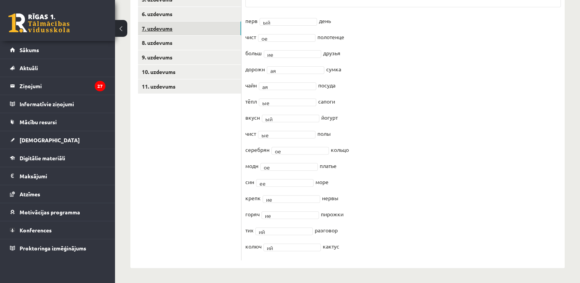
click at [175, 33] on link "7. uzdevums" at bounding box center [189, 28] width 103 height 14
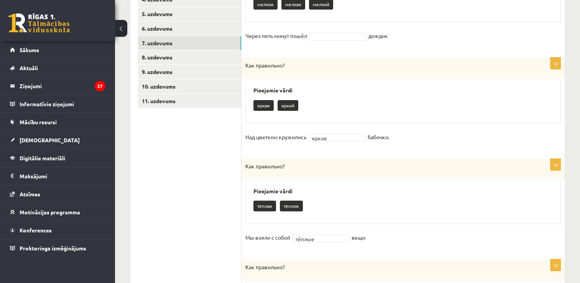
scroll to position [191, 0]
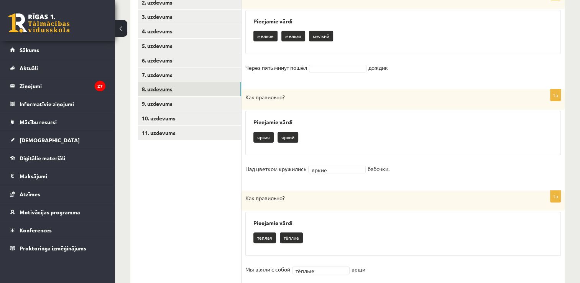
click at [222, 89] on link "8. uzdevums" at bounding box center [189, 89] width 103 height 14
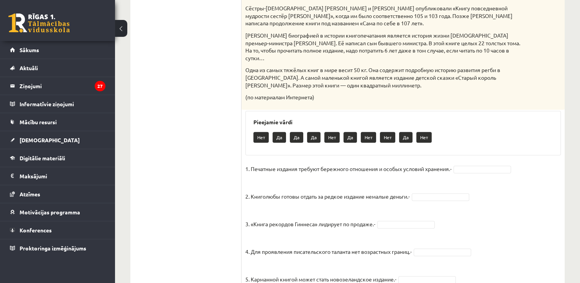
scroll to position [418, 0]
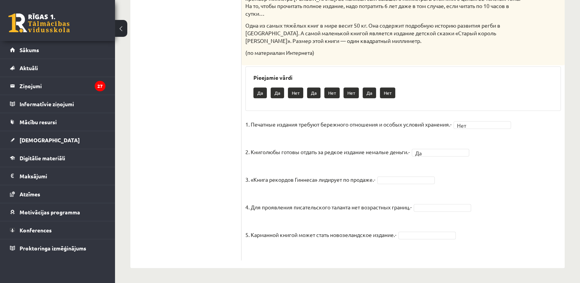
click at [408, 182] on fieldset "1. Печатные издания требуют бережного отношения и особых условий хранения.- Нет…" at bounding box center [402, 187] width 315 height 138
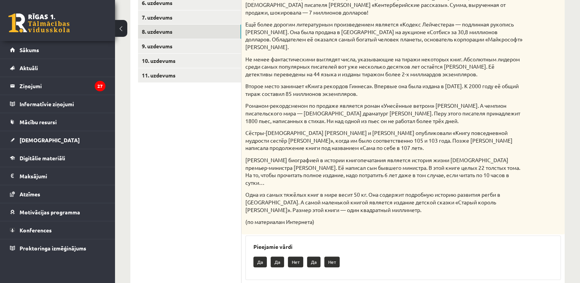
scroll to position [228, 0]
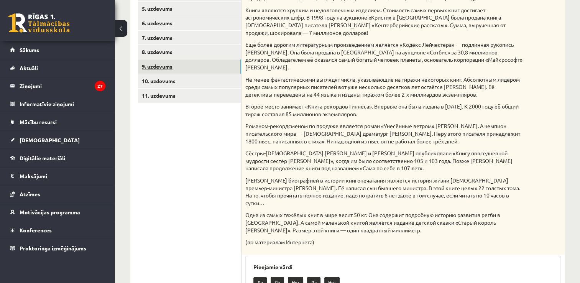
click at [206, 63] on link "9. uzdevums" at bounding box center [189, 66] width 103 height 14
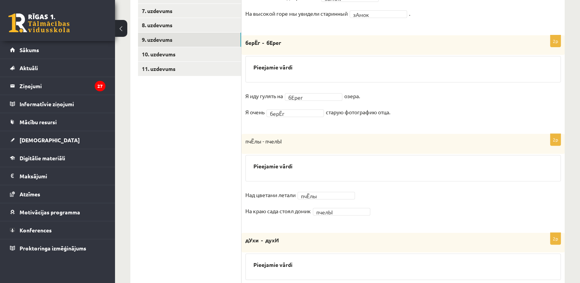
scroll to position [253, 0]
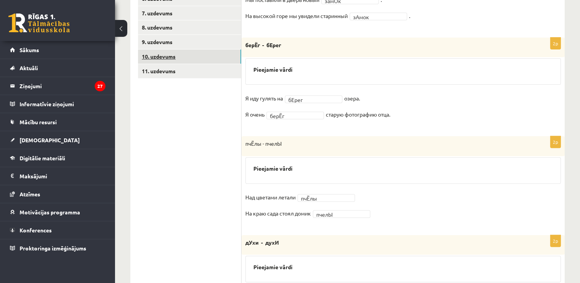
click at [200, 60] on link "10. uzdevums" at bounding box center [189, 56] width 103 height 14
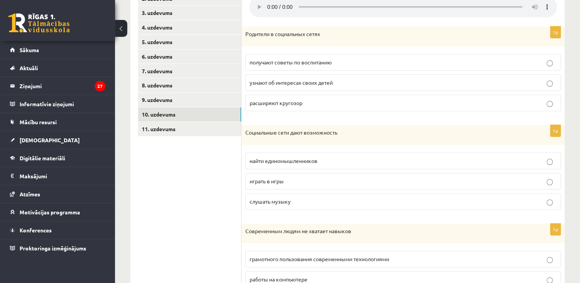
scroll to position [196, 0]
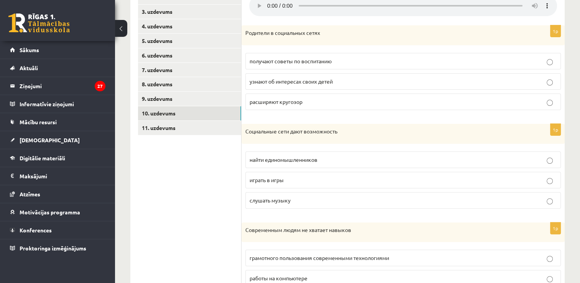
click at [262, 202] on span "слушать музыку" at bounding box center [269, 200] width 41 height 7
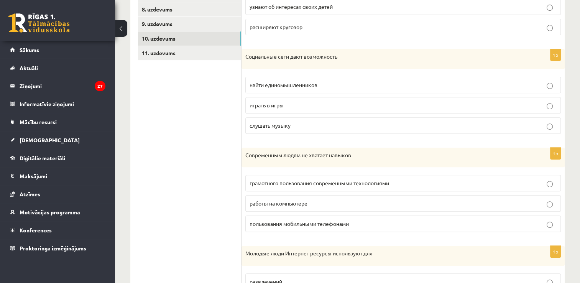
scroll to position [271, 0]
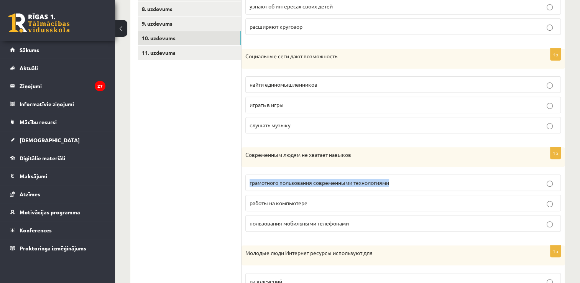
drag, startPoint x: 575, startPoint y: 165, endPoint x: 571, endPoint y: 166, distance: 4.7
click at [571, 166] on div "**********" at bounding box center [347, 107] width 465 height 699
click at [574, 144] on div "**********" at bounding box center [347, 107] width 465 height 699
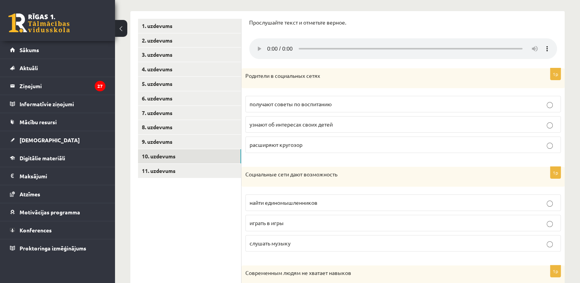
scroll to position [149, 0]
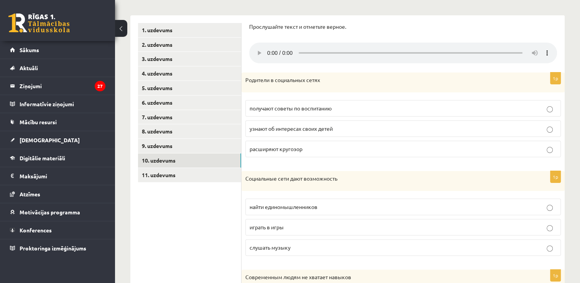
click at [349, 131] on p "узнают об интересах своих детей" at bounding box center [402, 128] width 307 height 8
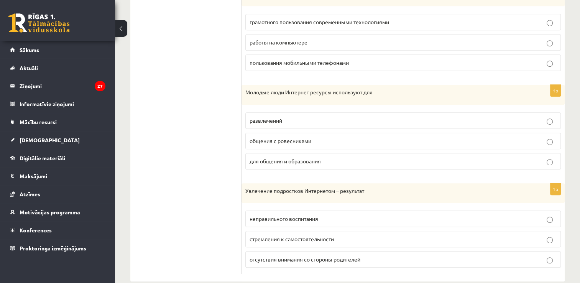
scroll to position [433, 0]
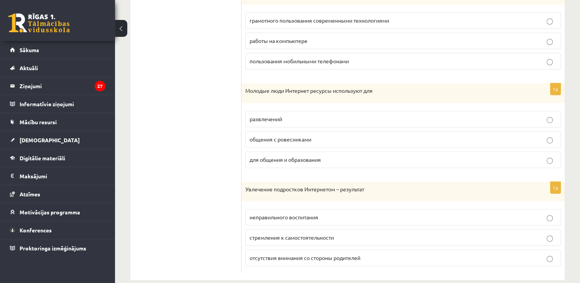
click at [326, 159] on p "для общения и образования" at bounding box center [402, 160] width 307 height 8
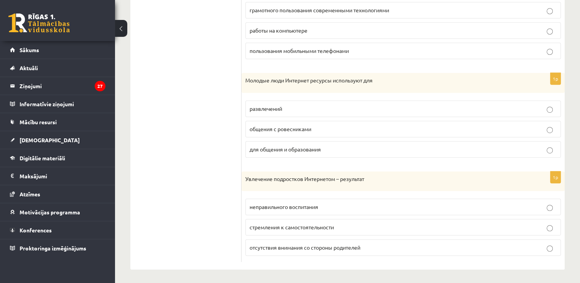
click at [323, 249] on p "отсутствия внимания со стороны родителей" at bounding box center [402, 247] width 307 height 8
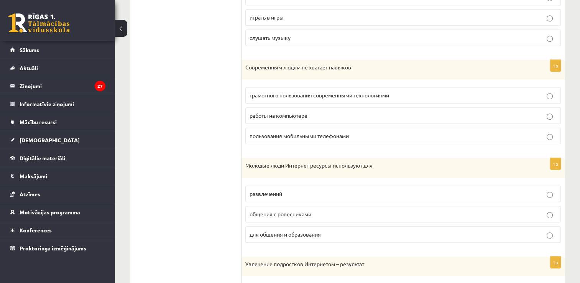
scroll to position [357, 0]
click at [329, 94] on span "грамотного пользования современными технологиями" at bounding box center [318, 96] width 139 height 7
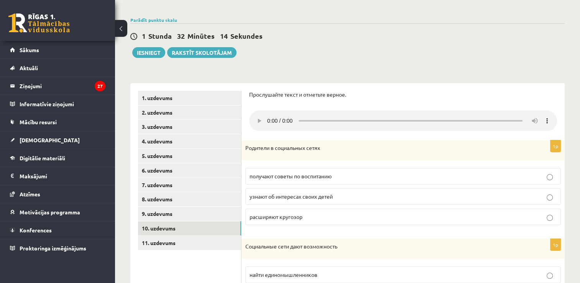
scroll to position [97, 0]
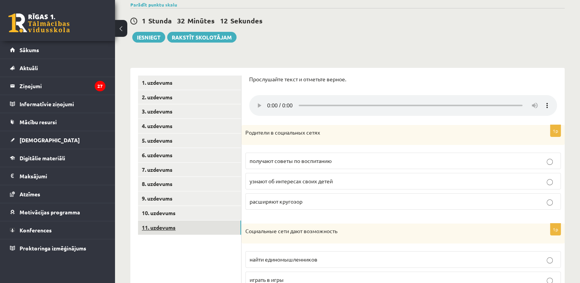
click at [178, 230] on link "11. uzdevums" at bounding box center [189, 227] width 103 height 14
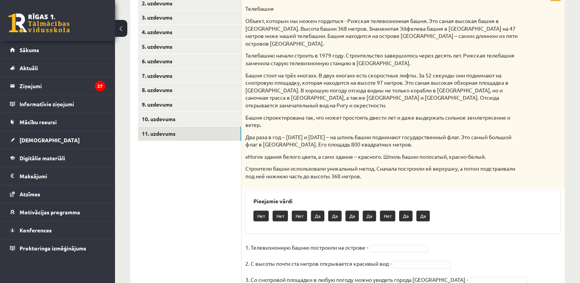
scroll to position [241, 0]
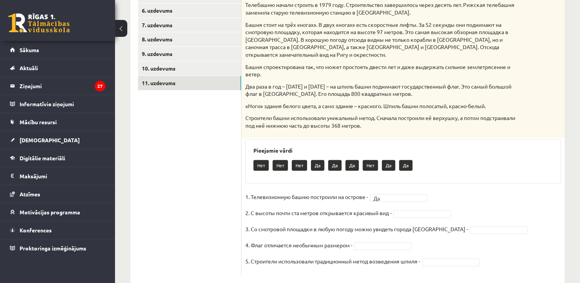
click at [391, 255] on p "5. Строители использовали традиционный метод возведения шпиля -" at bounding box center [332, 260] width 175 height 11
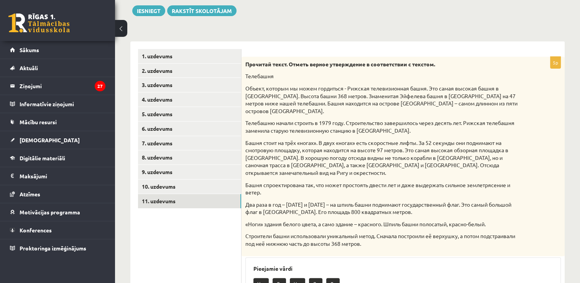
scroll to position [103, 0]
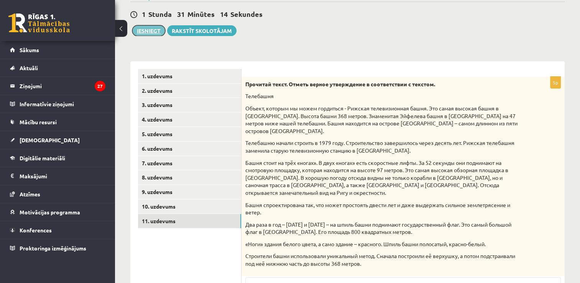
click at [147, 29] on button "Iesniegt" at bounding box center [148, 30] width 33 height 11
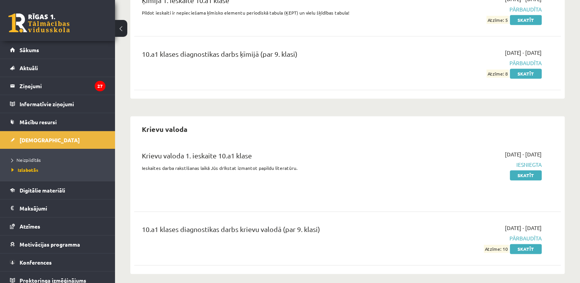
scroll to position [922, 0]
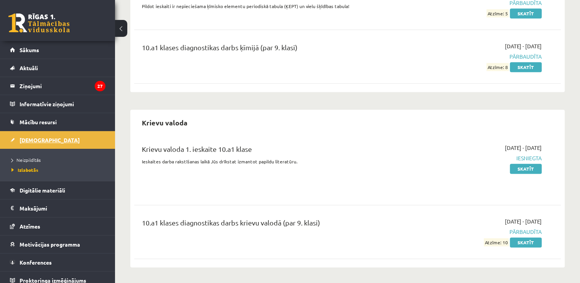
click at [31, 141] on span "[DEMOGRAPHIC_DATA]" at bounding box center [50, 139] width 60 height 7
